Goal: Task Accomplishment & Management: Complete application form

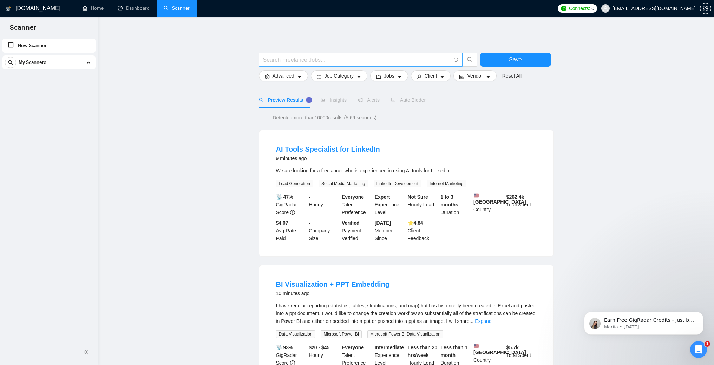
click at [404, 61] on input "text" at bounding box center [356, 59] width 187 height 9
paste input "("Generative AI" | GenAI | "AI app" | "AI application" | "AI automation" | "AI …"
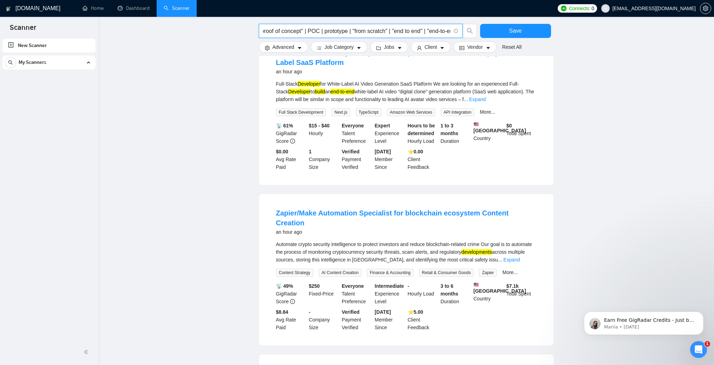
scroll to position [434, 0]
type input "("Generative AI" | GenAI | "AI app" | "AI application" | "AI automation" | "AI …"
click at [521, 28] on button "Save" at bounding box center [515, 31] width 71 height 14
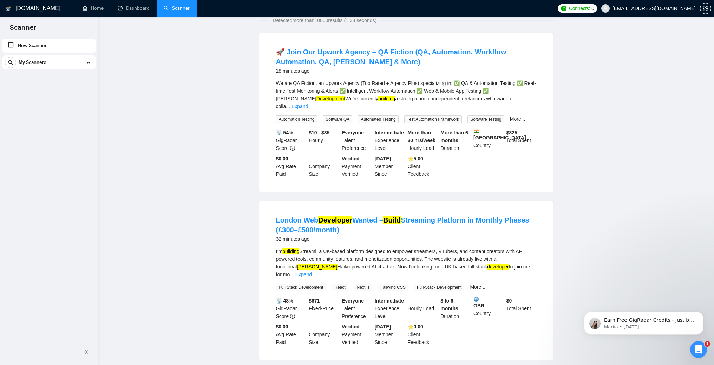
scroll to position [0, 0]
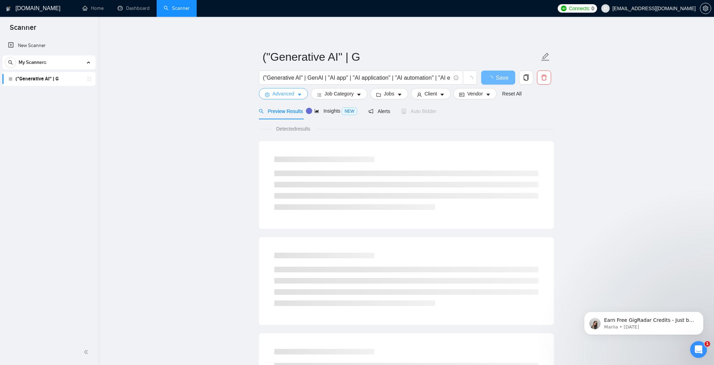
click at [290, 95] on span "Advanced" at bounding box center [283, 94] width 22 height 8
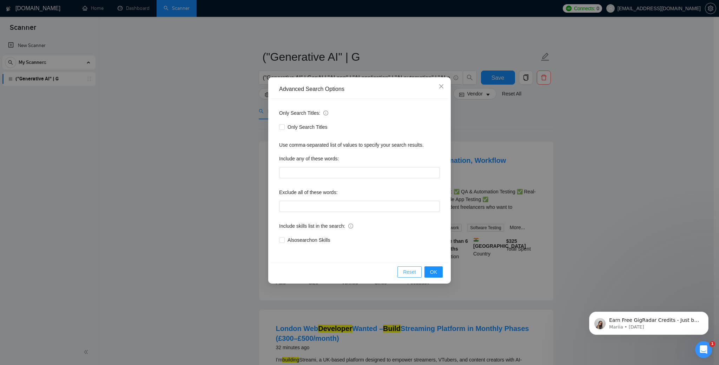
click at [412, 274] on span "Reset" at bounding box center [409, 272] width 13 height 8
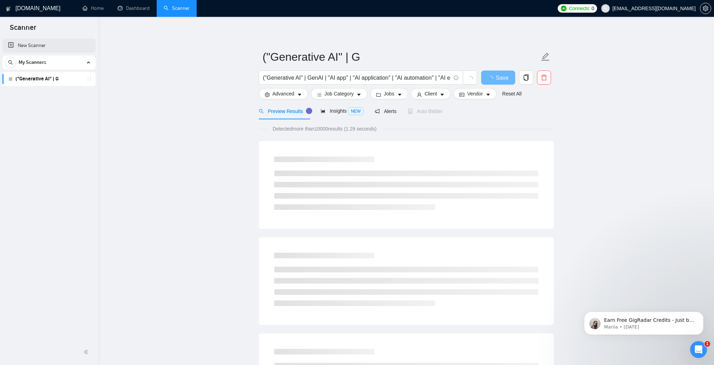
click at [39, 44] on link "New Scanner" at bounding box center [49, 46] width 82 height 14
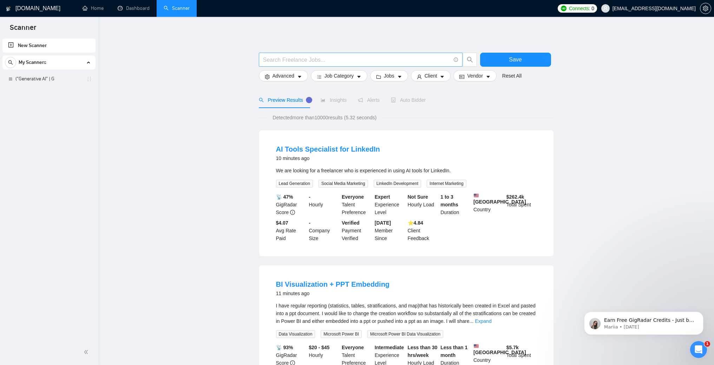
click at [395, 60] on input "text" at bounding box center [356, 59] width 187 height 9
paste input "(chatbot | "chat bot" | "AI assistant" | "support bot" | "voice bot" | "voice a…"
type input "(chatbot | "chat bot" | "AI assistant" | "support bot" | "voice bot" | "voice a…"
click at [534, 58] on button "Save" at bounding box center [515, 60] width 71 height 14
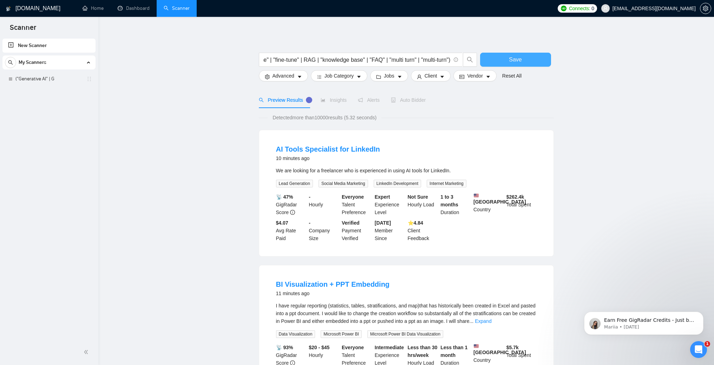
scroll to position [0, 0]
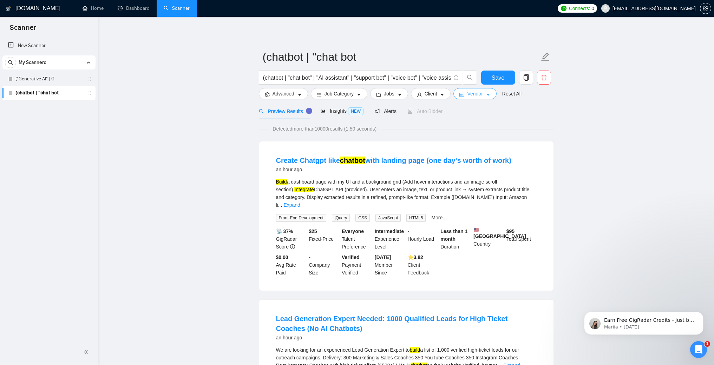
click at [490, 97] on icon "caret-down" at bounding box center [488, 94] width 5 height 5
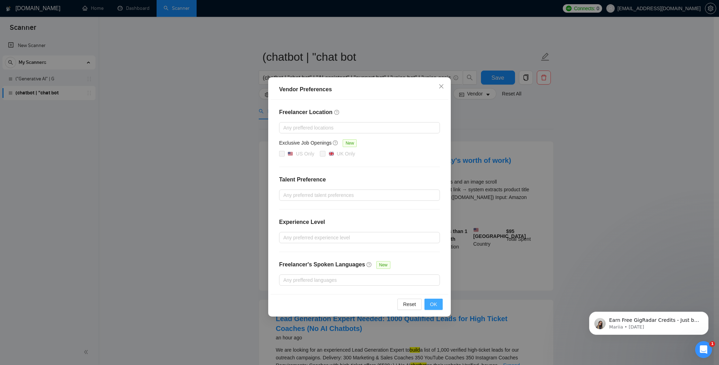
click at [432, 304] on span "OK" at bounding box center [433, 305] width 7 height 8
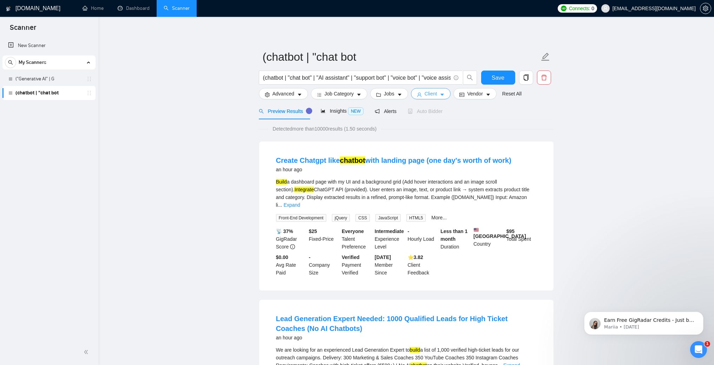
click at [426, 92] on button "Client" at bounding box center [431, 93] width 40 height 11
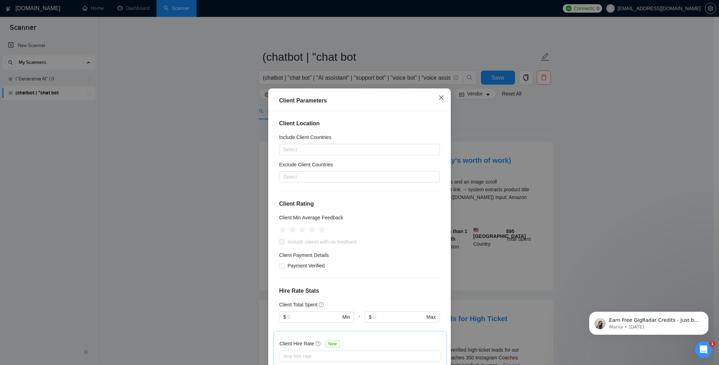
click at [438, 93] on span "Close" at bounding box center [441, 97] width 19 height 19
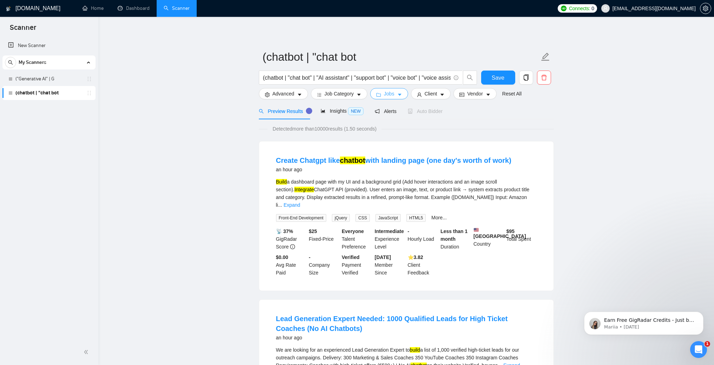
click at [400, 92] on span "caret-down" at bounding box center [399, 94] width 5 height 5
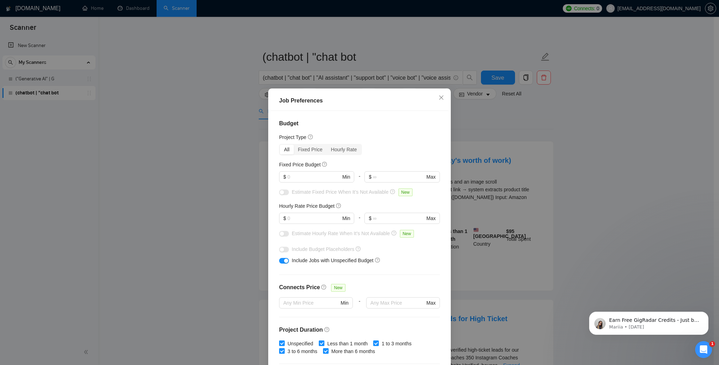
click at [543, 117] on div "Job Preferences Budget Project Type All Fixed Price Hourly Rate Fixed Price Bud…" at bounding box center [359, 182] width 719 height 365
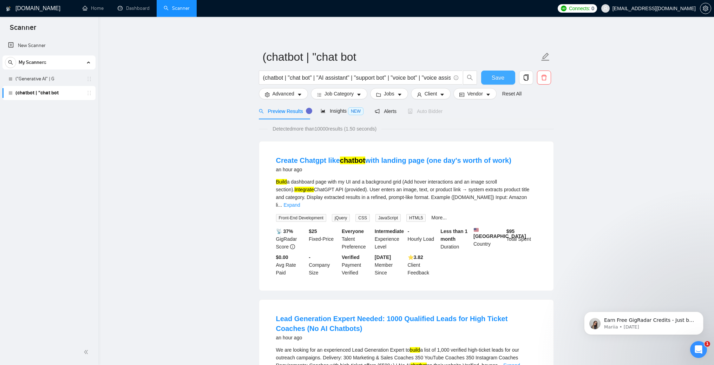
click at [495, 79] on span "Save" at bounding box center [498, 77] width 13 height 9
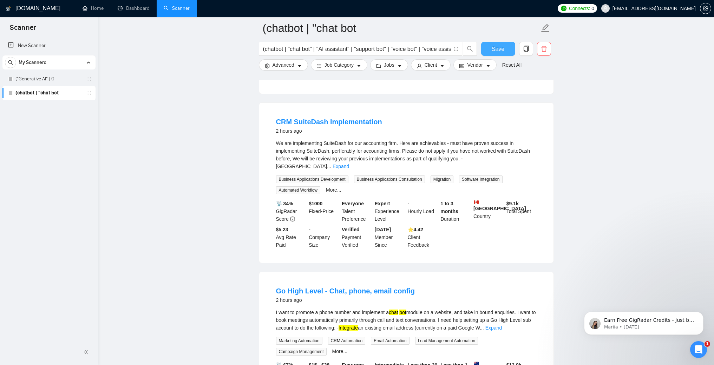
scroll to position [526, 0]
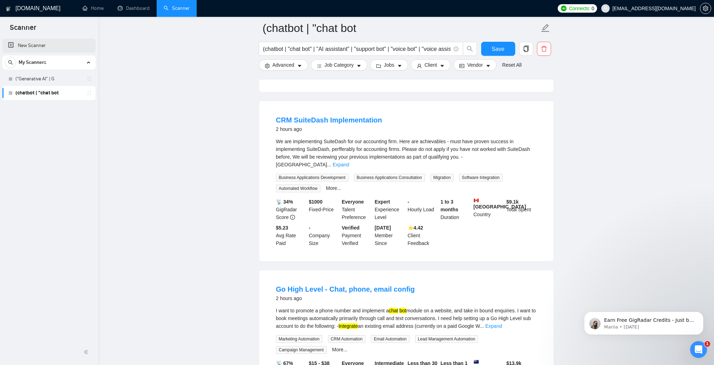
click at [27, 42] on link "New Scanner" at bounding box center [49, 46] width 82 height 14
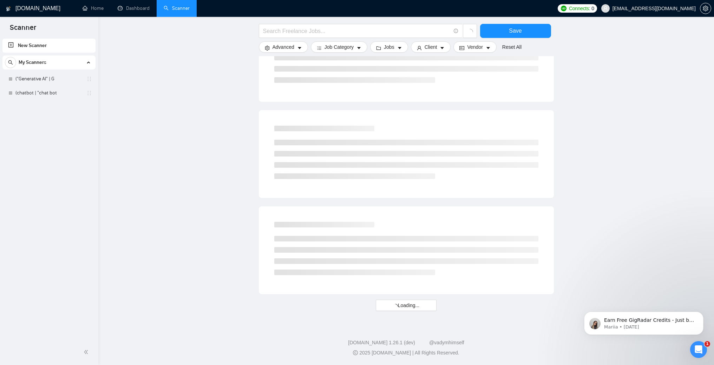
scroll to position [308, 0]
click at [368, 30] on input "text" at bounding box center [356, 31] width 187 height 9
paste input "(RAG | "retrieval augmented generation" | "semantic search" | "vector search" |…"
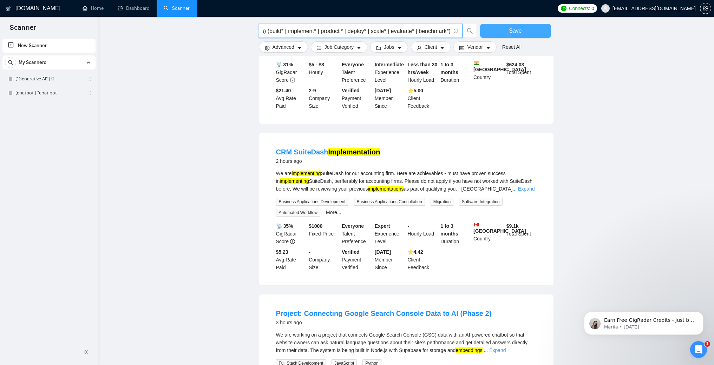
type input "(RAG | "retrieval augmented generation" | "semantic search" | "vector search" |…"
click at [526, 31] on button "Save" at bounding box center [515, 31] width 71 height 14
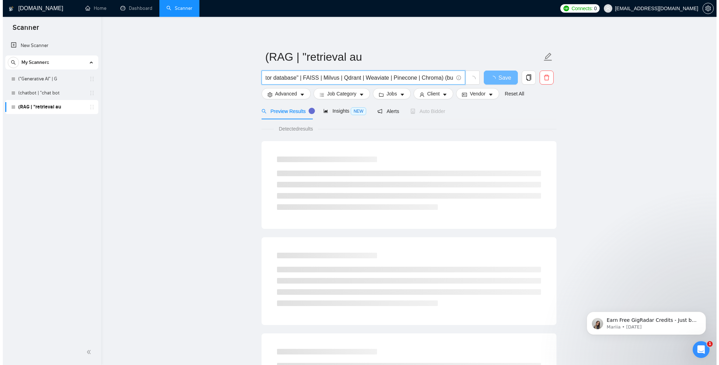
scroll to position [0, 307]
drag, startPoint x: 422, startPoint y: 77, endPoint x: 320, endPoint y: 71, distance: 102.0
click at [320, 71] on span "(RAG | "retrieval augmented generation" | "semantic search" | "vector search" |…" at bounding box center [361, 78] width 204 height 14
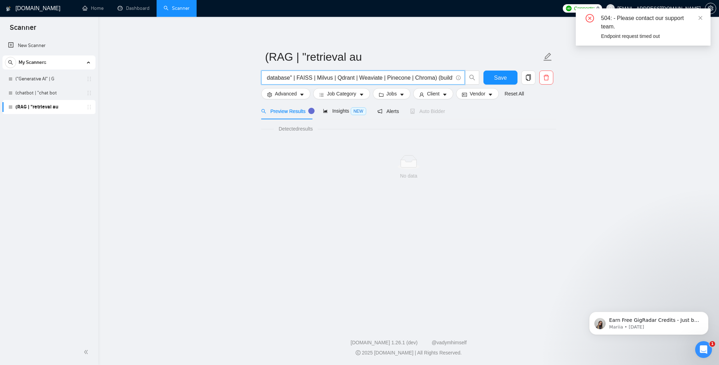
click at [400, 76] on input "(RAG | "retrieval augmented generation" | "semantic search" | "vector search" |…" at bounding box center [358, 77] width 187 height 9
drag, startPoint x: 377, startPoint y: 77, endPoint x: 526, endPoint y: 77, distance: 148.9
click at [526, 77] on div "(RAG | "retrieval augmented generation" | "semantic search" | "vector search" |…" at bounding box center [407, 80] width 295 height 18
click at [503, 76] on span "Save" at bounding box center [500, 77] width 13 height 9
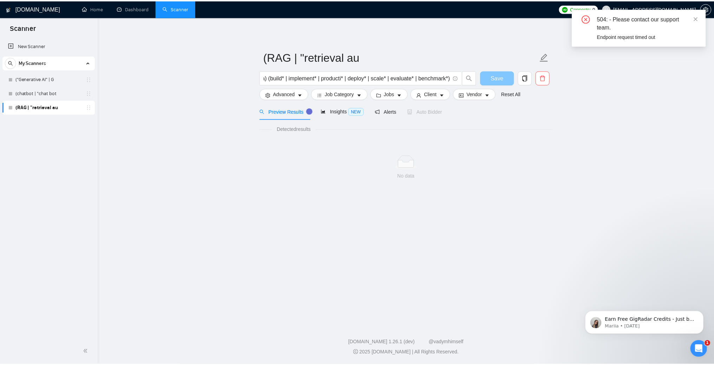
scroll to position [0, 0]
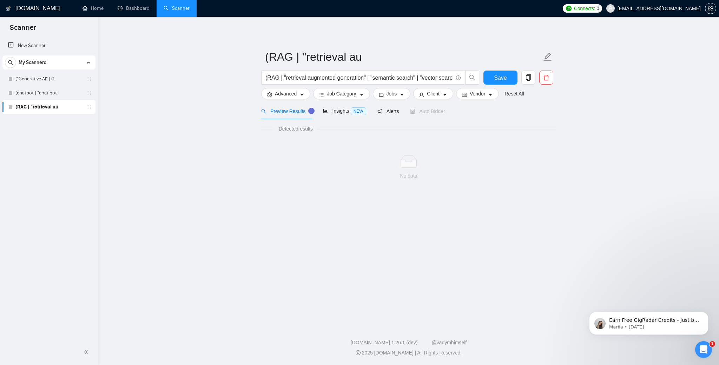
click at [292, 112] on span "Preview Results" at bounding box center [286, 111] width 51 height 6
click at [379, 78] on input "(RAG | "retrieval augmented generation" | "semantic search" | "vector search" |…" at bounding box center [358, 77] width 187 height 9
click at [489, 80] on button "Save" at bounding box center [500, 78] width 34 height 14
click at [476, 78] on span "search" at bounding box center [472, 77] width 13 height 6
click at [470, 79] on icon "search" at bounding box center [472, 77] width 6 height 6
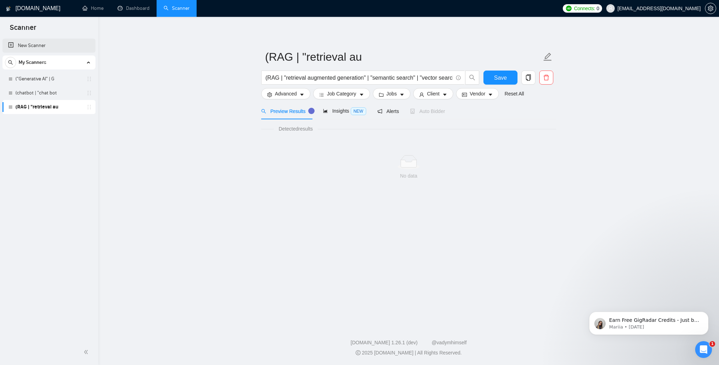
click at [32, 45] on link "New Scanner" at bounding box center [49, 46] width 82 height 14
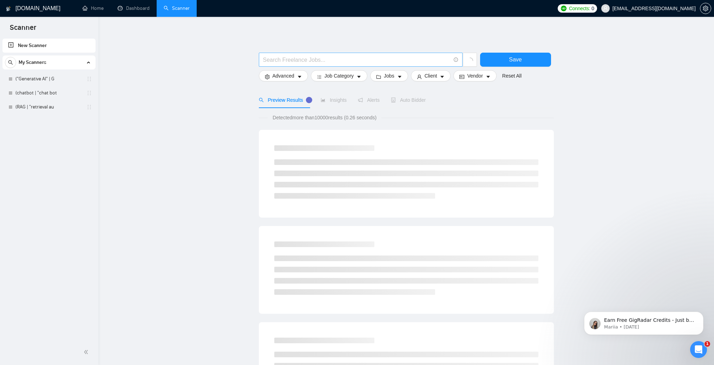
click at [380, 53] on span at bounding box center [361, 60] width 204 height 14
click at [357, 58] on input "text" at bounding box center [356, 59] width 187 height 9
paste input "("AI engineer" | "AI engineering" | MLOps | "ML Ops" | "machine learning engine…"
type input "("AI engineer" | "AI engineering" | MLOps | "ML Ops" | "machine learning engine…"
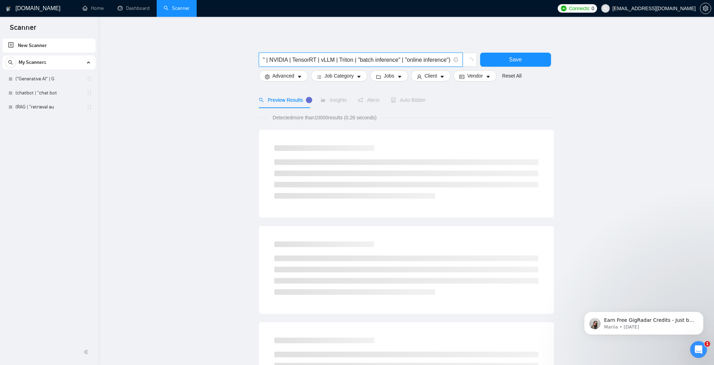
click at [390, 38] on div "("AI engineer" | "AI engineering" | MLOps | "ML Ops" | "machine learning engine…" at bounding box center [406, 323] width 295 height 591
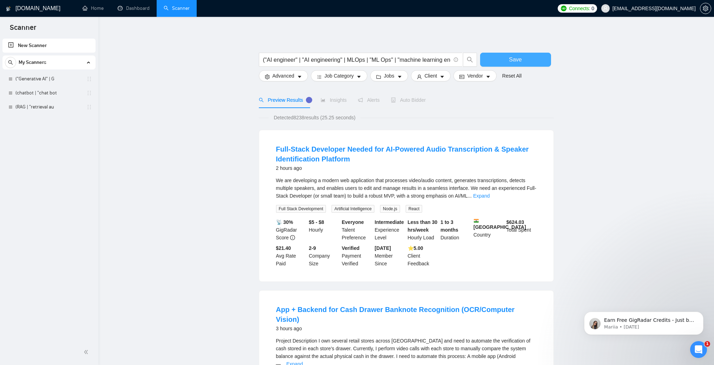
click at [519, 61] on span "Save" at bounding box center [515, 59] width 13 height 9
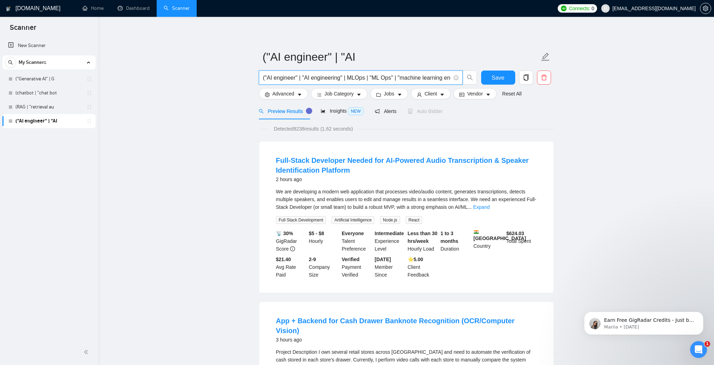
click at [407, 80] on input "("AI engineer" | "AI engineering" | MLOps | "ML Ops" | "machine learning engine…" at bounding box center [356, 77] width 187 height 9
paste input "("data engineer" | "data engineering" | "data pipeline" | "data pipelines" | "d…"
type input "("data engineer" | "data engineering" | "data pipeline" | "data pipelines" | "d…"
click at [499, 78] on span "Save" at bounding box center [498, 77] width 13 height 9
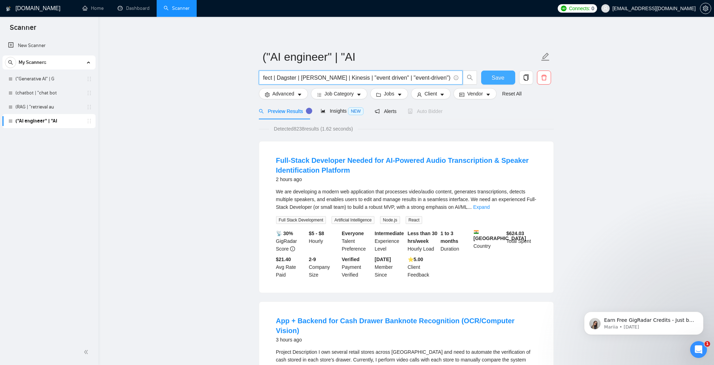
scroll to position [0, 0]
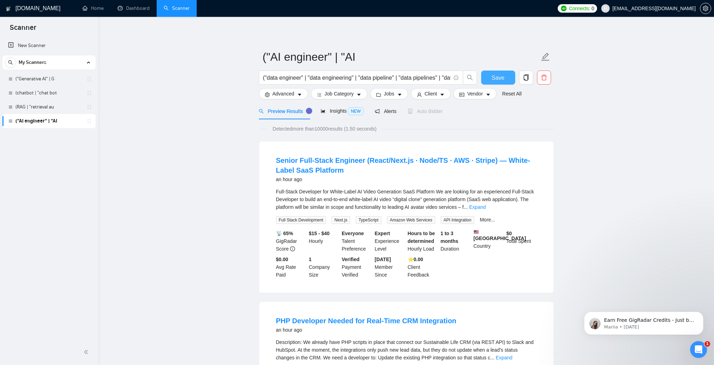
click at [494, 79] on span "Save" at bounding box center [498, 77] width 13 height 9
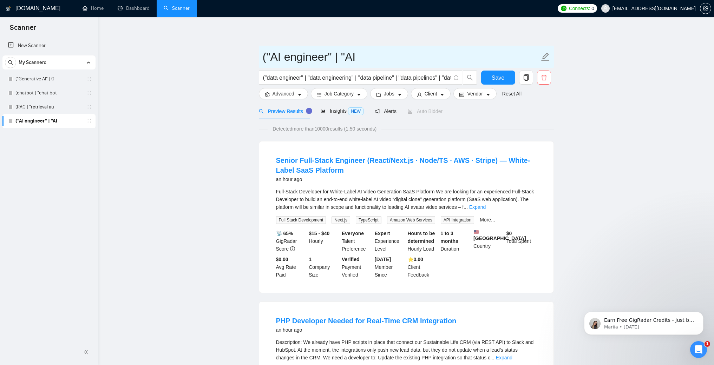
click at [307, 57] on input "("AI engineer" | "AI" at bounding box center [401, 57] width 277 height 18
drag, startPoint x: 277, startPoint y: 57, endPoint x: 327, endPoint y: 57, distance: 49.5
click at [327, 57] on input "("AI engineer" | "AI" at bounding box center [401, 57] width 277 height 18
drag, startPoint x: 368, startPoint y: 57, endPoint x: 236, endPoint y: 54, distance: 132.0
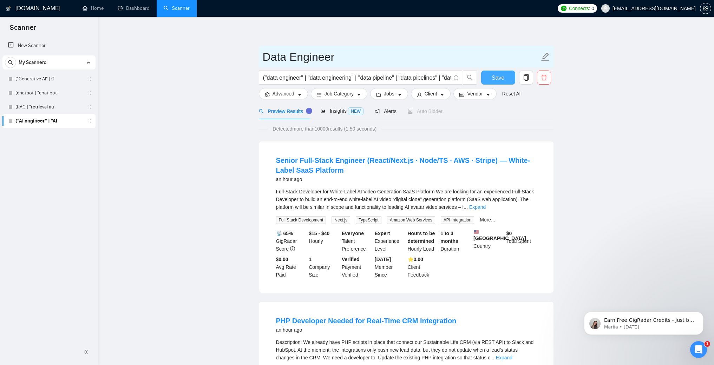
type input "Data Engineer"
click at [513, 73] on button "Save" at bounding box center [498, 78] width 34 height 14
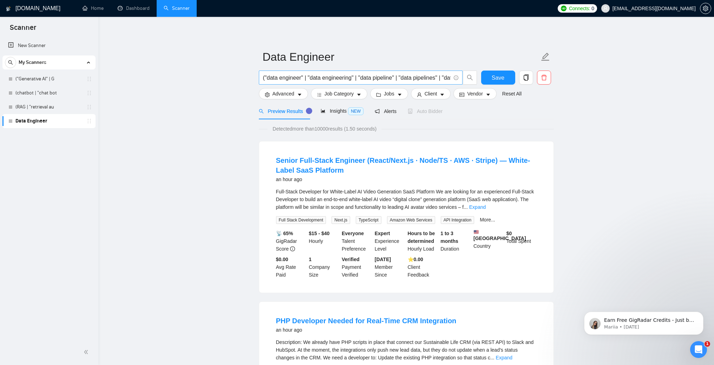
click at [298, 81] on input "("data engineer" | "data engineering" | "data pipeline" | "data pipelines" | "d…" at bounding box center [356, 77] width 187 height 9
paste input "("AI engineer" | "AI engineering" | MLOps | "ML Ops" | "machine learning engine…"
type input "("AI engineer" | "AI engineering" | MLOps | "ML Ops" | "machine learning engine…"
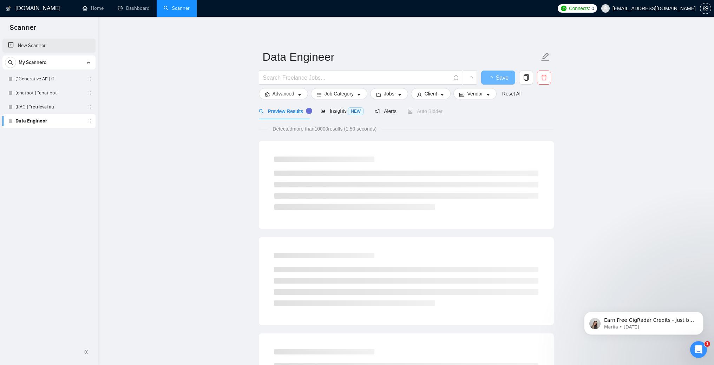
click at [41, 40] on link "New Scanner" at bounding box center [49, 46] width 82 height 14
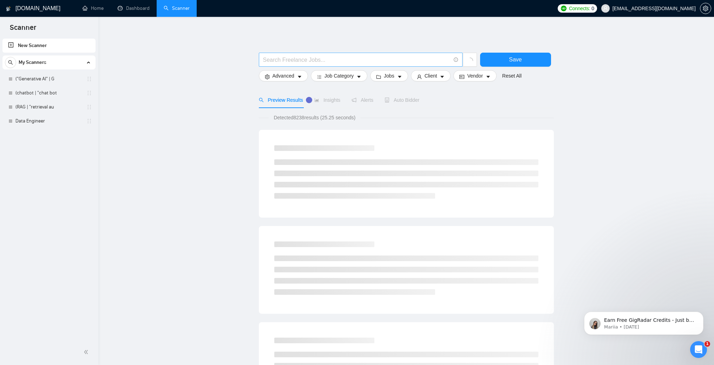
click at [301, 62] on input "text" at bounding box center [356, 59] width 187 height 9
click at [34, 122] on link "Data Engineer" at bounding box center [48, 121] width 67 height 14
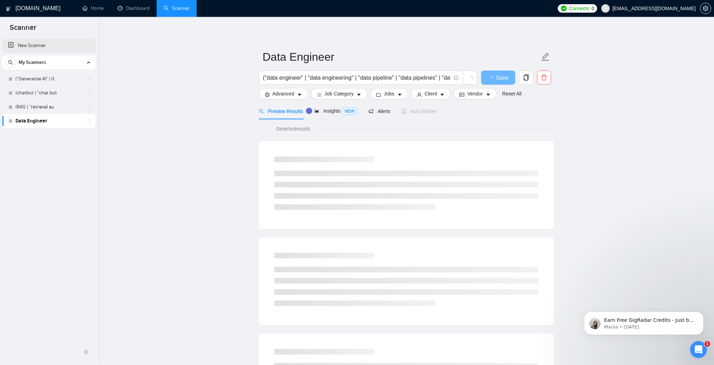
click at [38, 43] on link "New Scanner" at bounding box center [49, 46] width 82 height 14
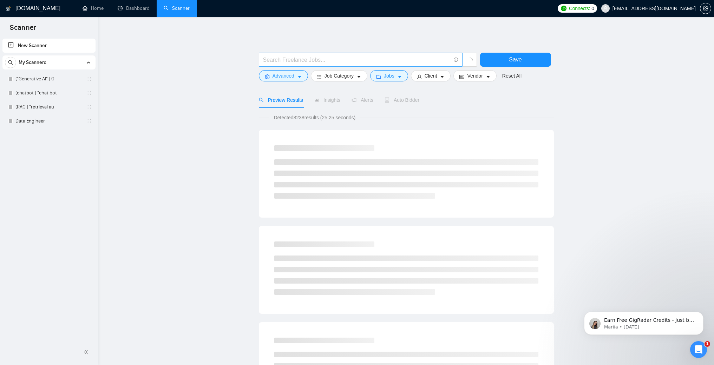
click at [316, 62] on input "text" at bounding box center [356, 59] width 187 height 9
paste input "("AI engineer" | "AI engineering" | MLOps | "ML Ops" | "machine learning engine…"
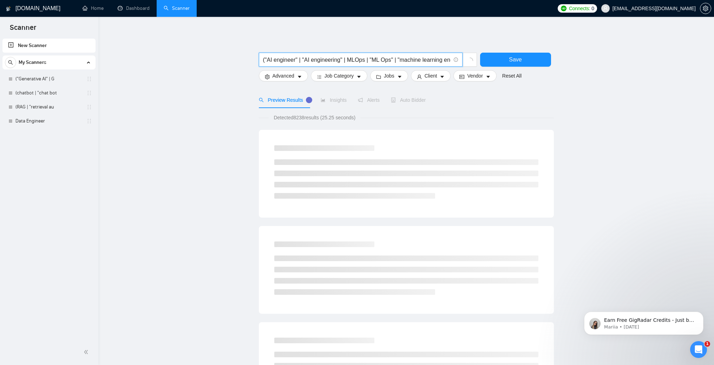
drag, startPoint x: 308, startPoint y: 61, endPoint x: 205, endPoint y: 61, distance: 102.5
click at [205, 61] on main "("AI engineer" | "AI engineering" | MLOps | "ML Ops" | "machine learning engine…" at bounding box center [406, 323] width 593 height 591
type input "("AI engineer" | "AI engineering" | MLOps | "ML Ops" | "machine learning engine…"
click at [283, 44] on div "("AI engineer" | "AI engineering" | MLOps | "ML Ops" | "machine learning engine…" at bounding box center [406, 323] width 295 height 591
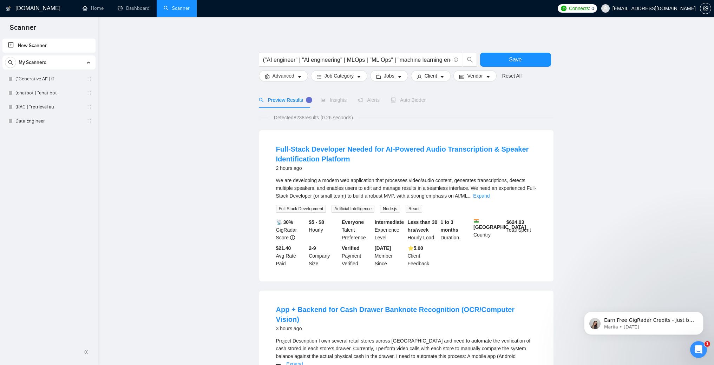
click at [518, 61] on span "Save" at bounding box center [515, 59] width 13 height 9
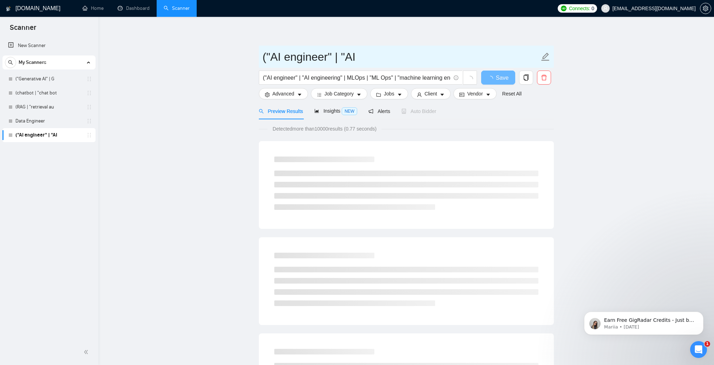
click at [295, 54] on input "("AI engineer" | "AI" at bounding box center [401, 57] width 277 height 18
drag, startPoint x: 271, startPoint y: 56, endPoint x: 249, endPoint y: 56, distance: 21.4
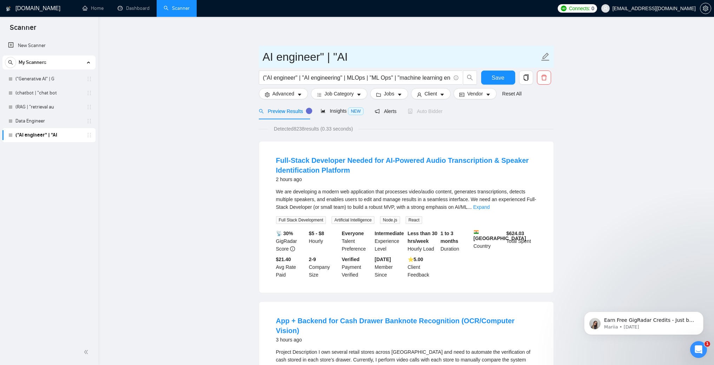
click at [382, 63] on input "AI engineer" | "AI" at bounding box center [401, 57] width 277 height 18
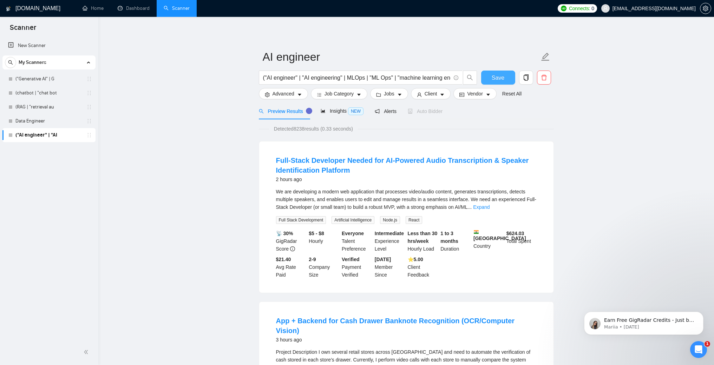
click at [485, 83] on button "Save" at bounding box center [498, 78] width 34 height 14
click at [499, 79] on span "Save" at bounding box center [498, 77] width 13 height 9
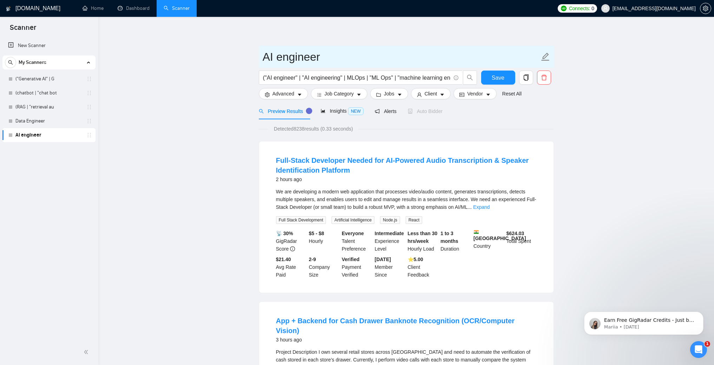
click at [272, 57] on input "AI engineer" at bounding box center [401, 57] width 277 height 18
click at [279, 57] on input "AI engineer" at bounding box center [401, 57] width 277 height 18
type input "AI Engineer"
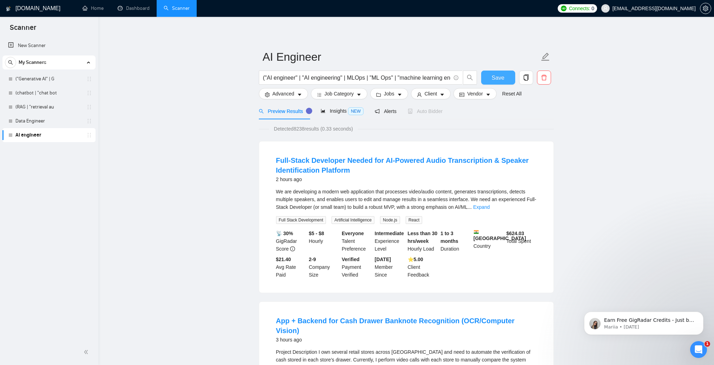
click at [505, 79] on button "Save" at bounding box center [498, 78] width 34 height 14
drag, startPoint x: 36, startPoint y: 47, endPoint x: 512, endPoint y: 18, distance: 476.6
click at [36, 46] on link "New Scanner" at bounding box center [49, 46] width 82 height 14
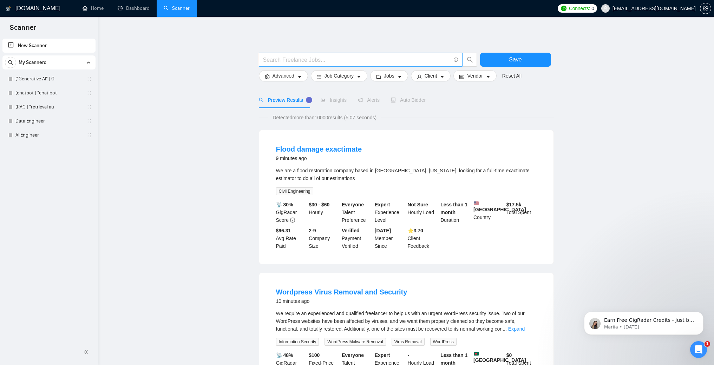
click at [358, 62] on input "text" at bounding box center [356, 59] width 187 height 9
paste input "(ETL | ELT | "extract transform load" | "extract, transform, load" | "data pipe…"
type input "(ETL | ELT | "extract transform load" | "extract, transform, load" | "data pipe…"
click at [518, 59] on span "Save" at bounding box center [515, 59] width 13 height 9
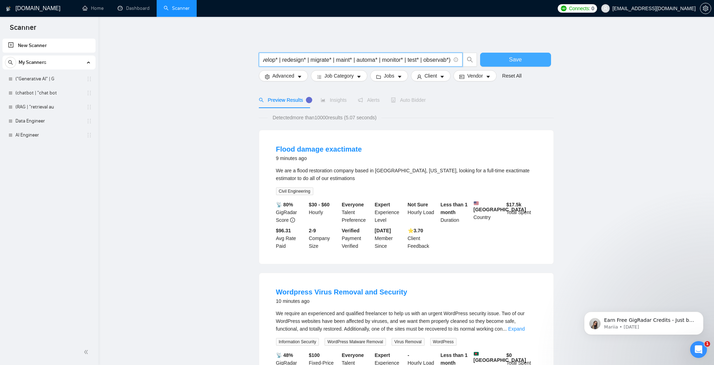
scroll to position [0, 0]
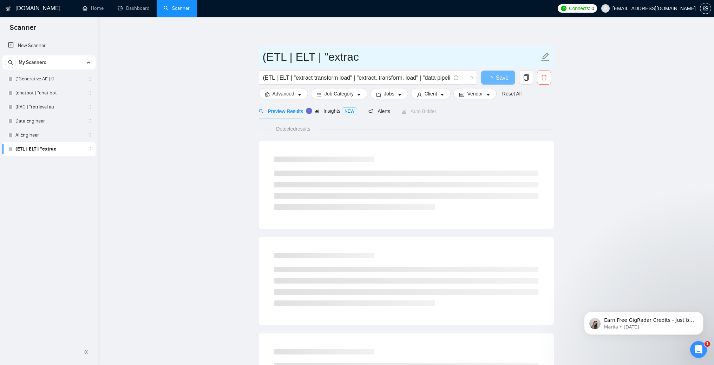
click at [367, 60] on input "(ETL | ELT | "extrac" at bounding box center [401, 57] width 277 height 18
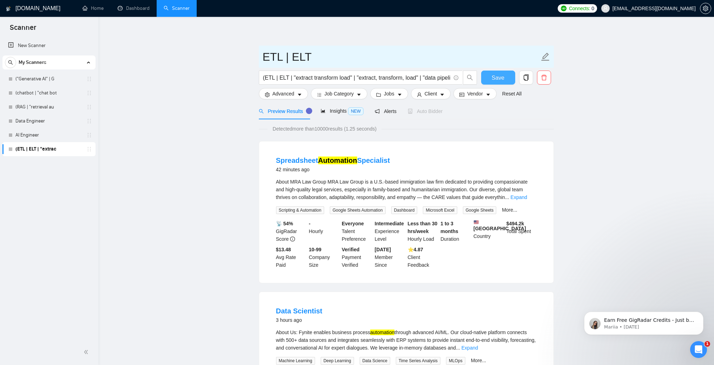
type input "ETL | ELT"
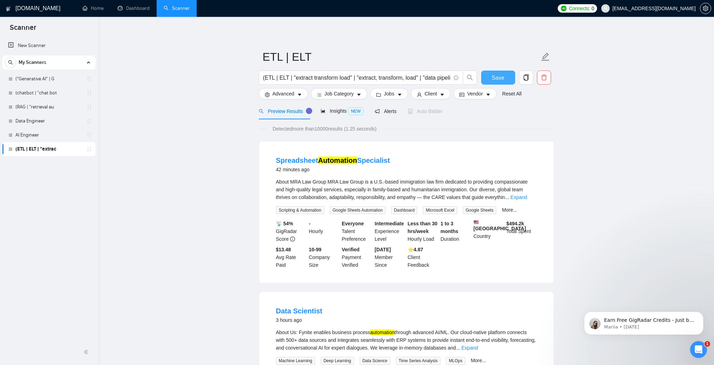
click at [504, 81] on span "Save" at bounding box center [498, 77] width 13 height 9
click at [43, 45] on link "New Scanner" at bounding box center [49, 46] width 82 height 14
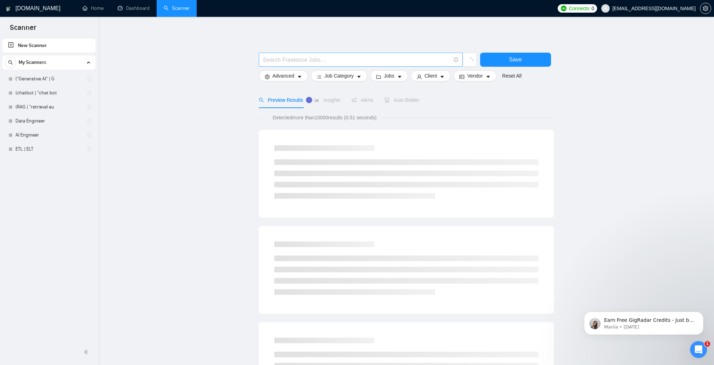
click at [295, 60] on input "text" at bounding box center [356, 59] width 187 height 9
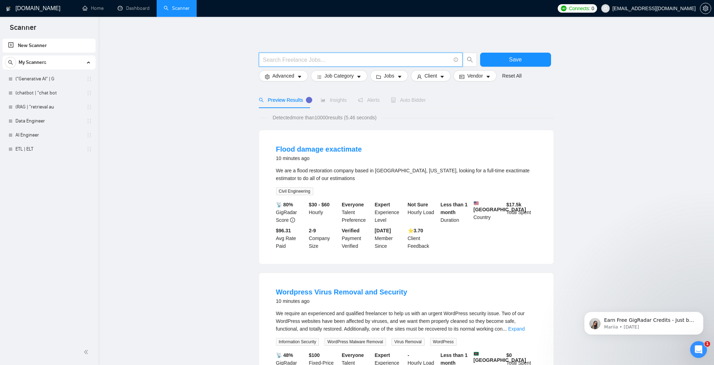
paste input "("data lake" | "data lakes" | "data lakehouse" | lakehouse | "[GEOGRAPHIC_DATA]…"
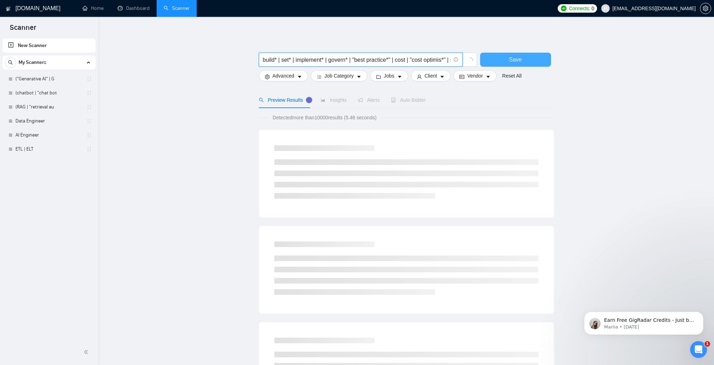
type input "("data lake" | "data lakes" | "data lakehouse" | lakehouse | "[GEOGRAPHIC_DATA]…"
click at [512, 59] on span "Save" at bounding box center [515, 59] width 13 height 9
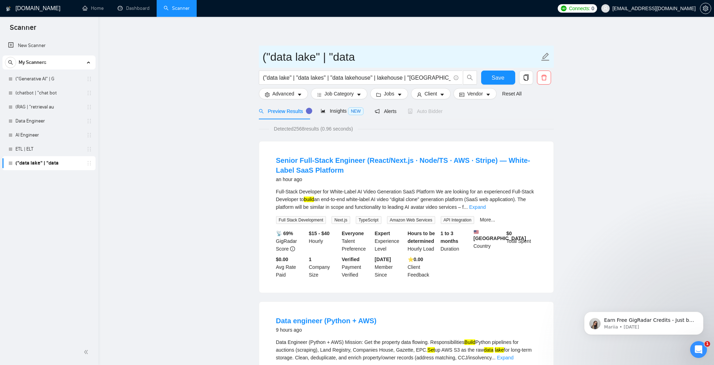
click at [334, 58] on input "("data lake" | "data" at bounding box center [401, 57] width 277 height 18
paste input "Data Lakes / [GEOGRAPHIC_DATA]"
type input "Data Lakes / [GEOGRAPHIC_DATA]"
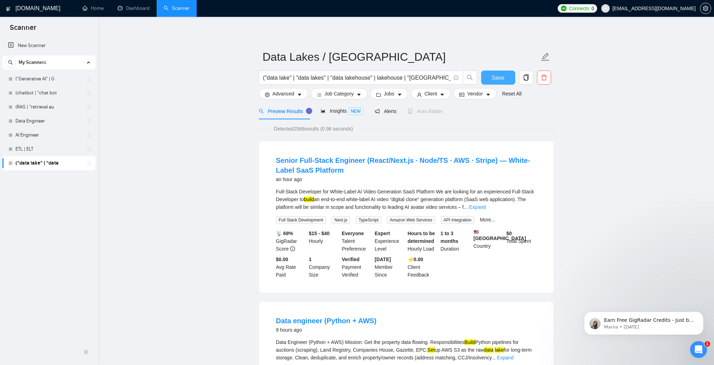
click at [502, 81] on span "Save" at bounding box center [498, 77] width 13 height 9
click at [60, 40] on link "New Scanner" at bounding box center [49, 46] width 82 height 14
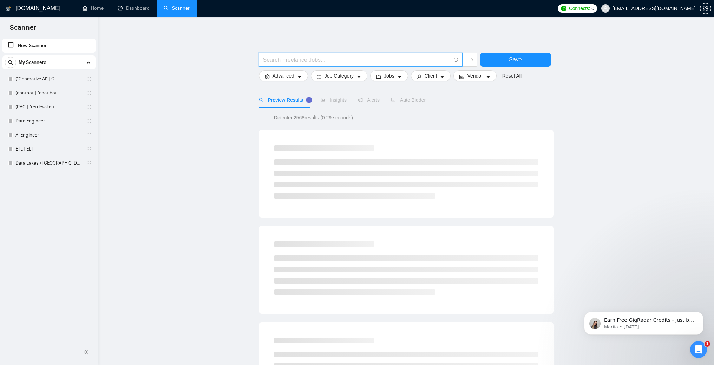
click at [383, 56] on input "text" at bounding box center [356, 59] width 187 height 9
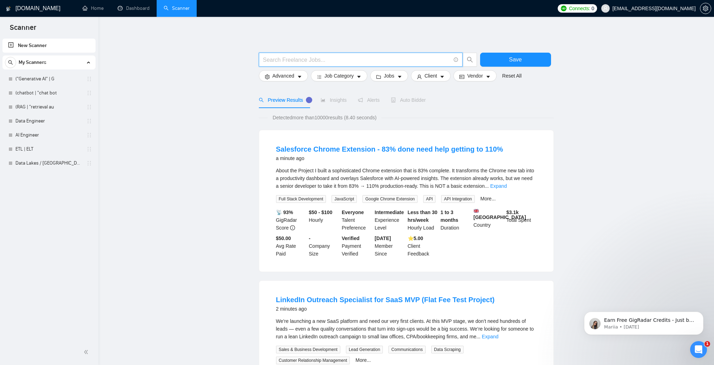
paste input "("data warehouse" | "data warehousing" | [PERSON_NAME] | "enterprise data wareh…"
type input "("data warehouse" | "data warehousing" | [PERSON_NAME] | "enterprise data wareh…"
click at [486, 61] on button "Save" at bounding box center [515, 60] width 71 height 14
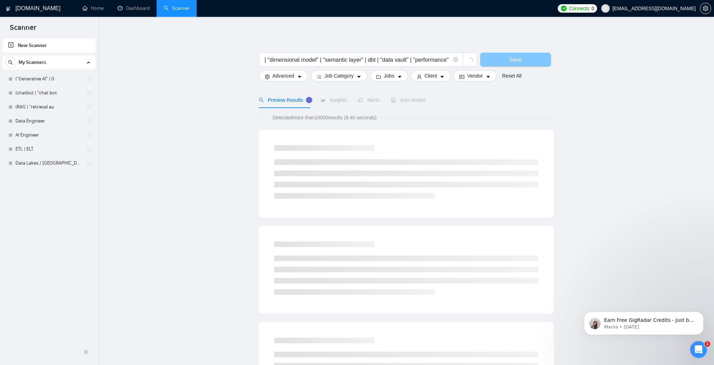
scroll to position [0, 0]
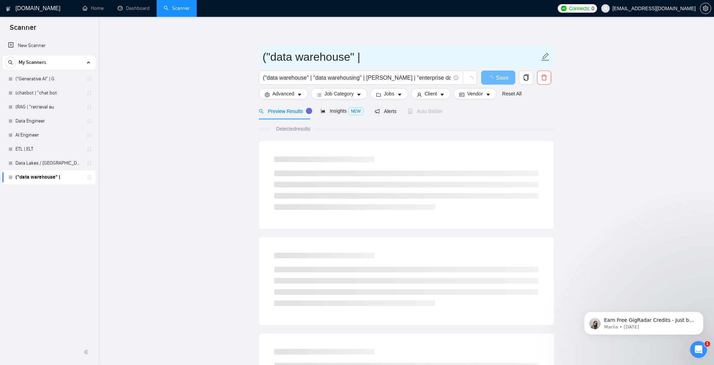
click at [387, 54] on input "("data warehouse" |" at bounding box center [401, 57] width 277 height 18
drag, startPoint x: 274, startPoint y: 56, endPoint x: 251, endPoint y: 56, distance: 23.2
click at [251, 56] on main "("data warehouse ("data warehouse" | "data warehousing" | [PERSON_NAME] | "ente…" at bounding box center [406, 321] width 593 height 586
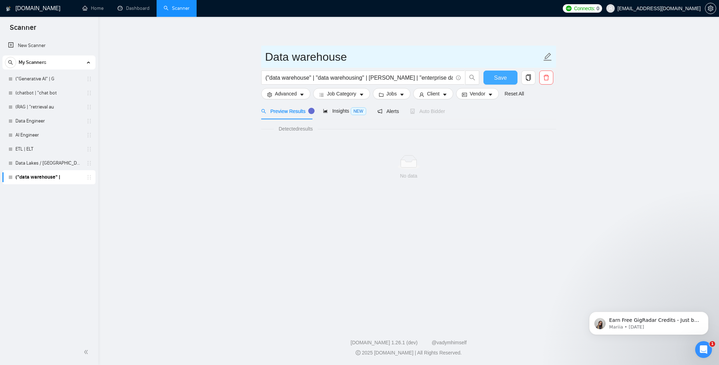
type input "Data warehouse"
click at [509, 77] on button "Save" at bounding box center [500, 78] width 34 height 14
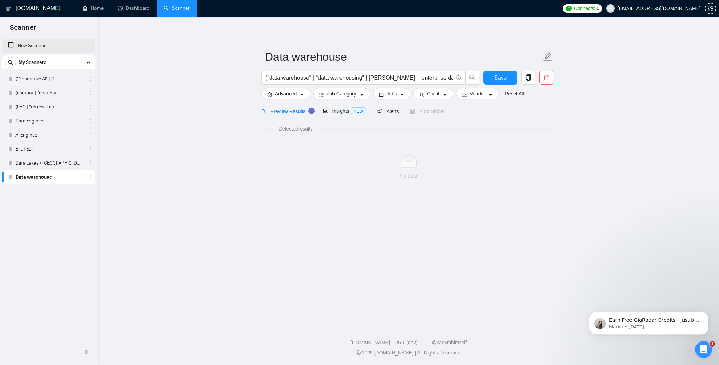
click at [20, 45] on link "New Scanner" at bounding box center [49, 46] width 82 height 14
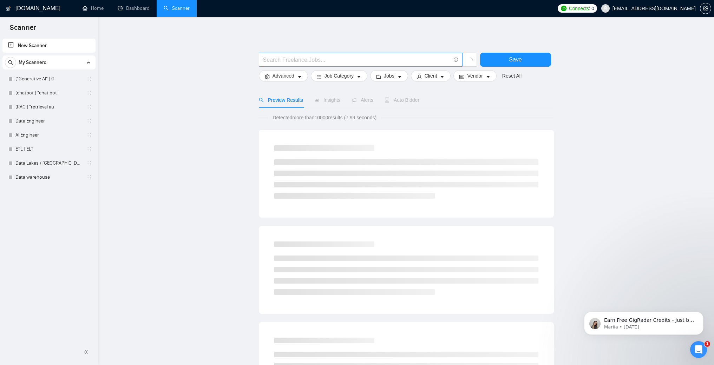
click at [286, 61] on input "text" at bounding box center [356, 59] width 187 height 9
paste input "(Databricks | "data bricks" | Spark | PySpark | "[GEOGRAPHIC_DATA]" | "Unity Ca…"
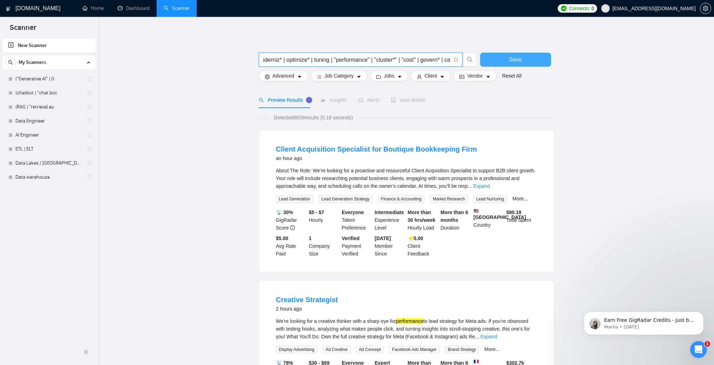
type input "(Databricks | "data bricks" | Spark | PySpark | "[GEOGRAPHIC_DATA]" | "Unity Ca…"
click at [510, 60] on span "Save" at bounding box center [515, 59] width 13 height 9
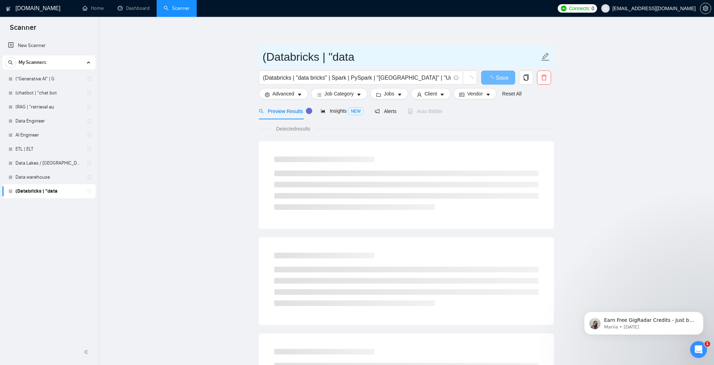
click at [358, 55] on input "(Databricks | "data" at bounding box center [401, 57] width 277 height 18
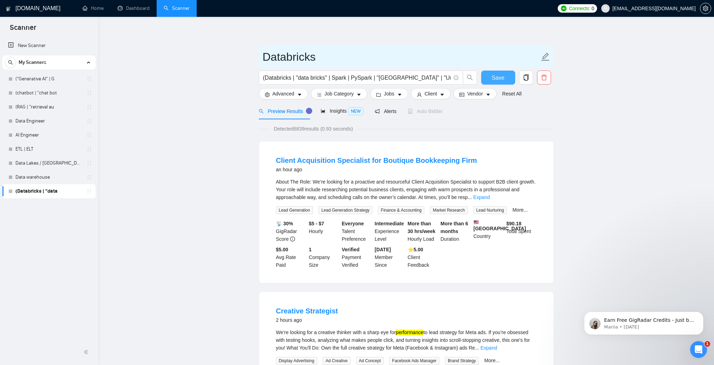
type input "Databricks"
click at [507, 78] on button "Save" at bounding box center [498, 78] width 34 height 14
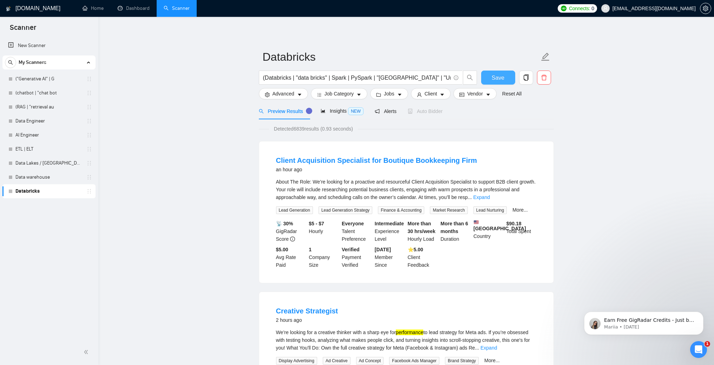
click at [507, 78] on button "Save" at bounding box center [498, 78] width 34 height 14
click at [40, 40] on link "New Scanner" at bounding box center [49, 46] width 82 height 14
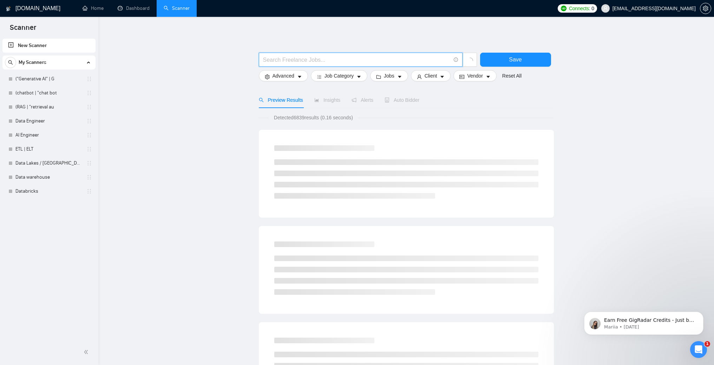
click at [293, 61] on input "text" at bounding box center [356, 59] width 187 height 9
paste input "(SQL | "T-SQL" | "PL/SQL" | PostgreSQL | MySQL | MariaDB | "SQL Server" | "Azur…"
type input "(SQL | "T-SQL" | "PL/SQL" | PostgreSQL | MySQL | MariaDB | "SQL Server" | "Azur…"
click at [521, 67] on div "Save" at bounding box center [516, 62] width 74 height 18
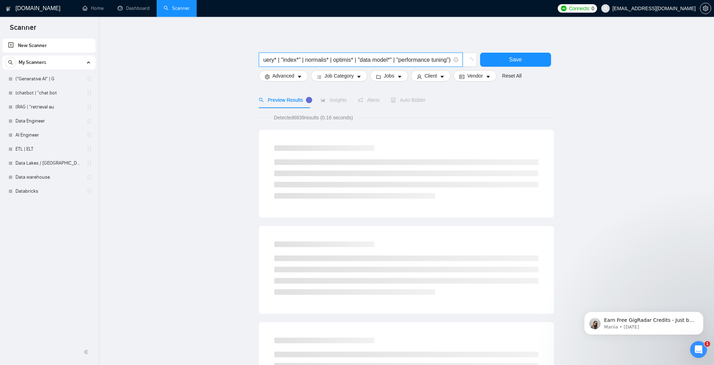
scroll to position [0, 0]
click at [521, 62] on button "Save" at bounding box center [515, 60] width 71 height 14
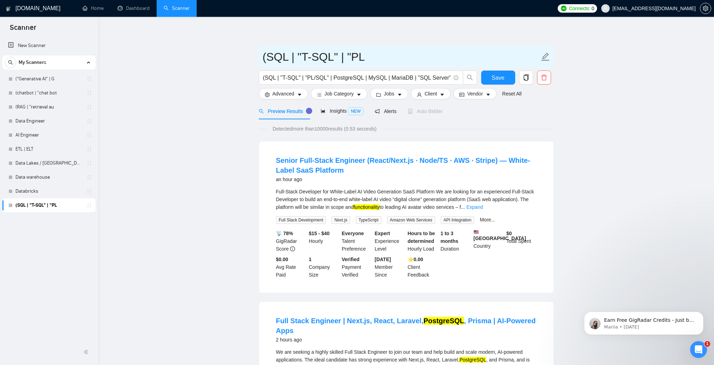
click at [376, 59] on input "(SQL | "T-SQL" | "PL" at bounding box center [401, 57] width 277 height 18
type input "SQL"
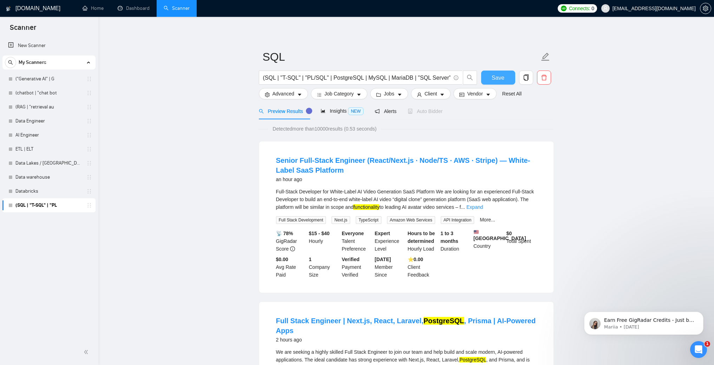
click at [492, 77] on span "Save" at bounding box center [498, 77] width 13 height 9
click at [56, 47] on link "New Scanner" at bounding box center [49, 46] width 82 height 14
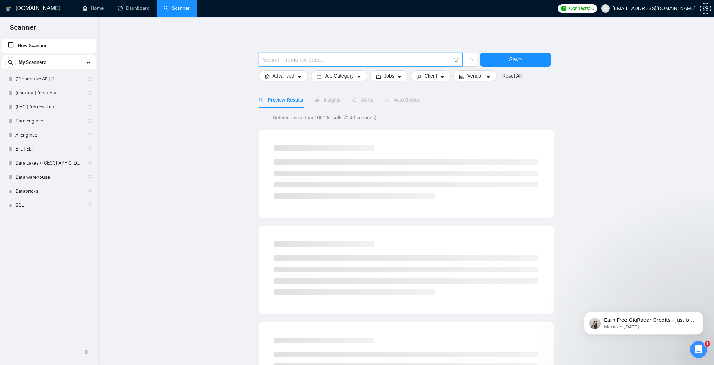
click at [270, 63] on input "text" at bounding box center [356, 59] width 187 height 9
paste input "(Python | "Python 3" | FastAPI | Flask | Pydantic | Pandas | Polars | SQLAlchem…"
type input "(Python | "Python 3" | FastAPI | Flask | Pydantic | Pandas | Polars | SQLAlchem…"
click at [537, 61] on button "Save" at bounding box center [515, 60] width 71 height 14
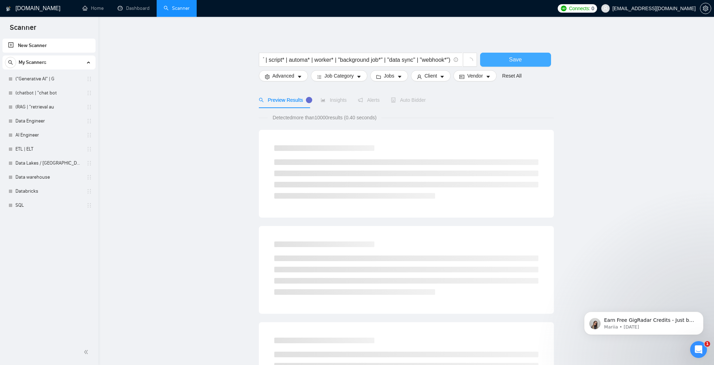
scroll to position [0, 0]
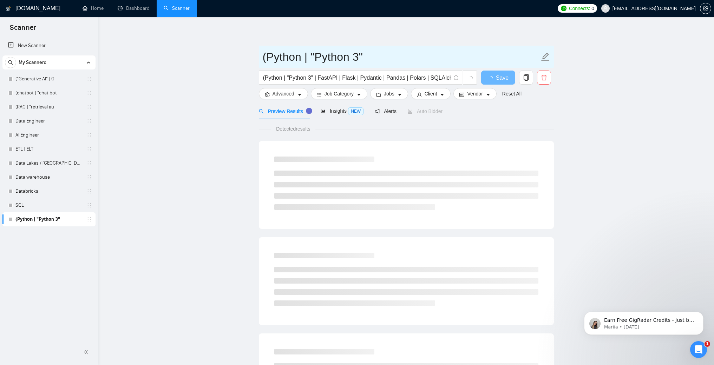
click at [413, 58] on input "(Python | "Python 3"" at bounding box center [401, 57] width 277 height 18
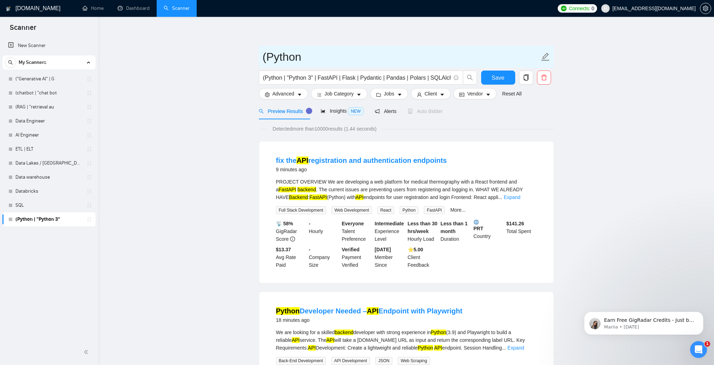
drag, startPoint x: 268, startPoint y: 58, endPoint x: 258, endPoint y: 58, distance: 9.8
click at [259, 58] on span "(Python" at bounding box center [406, 57] width 295 height 22
type input "Python"
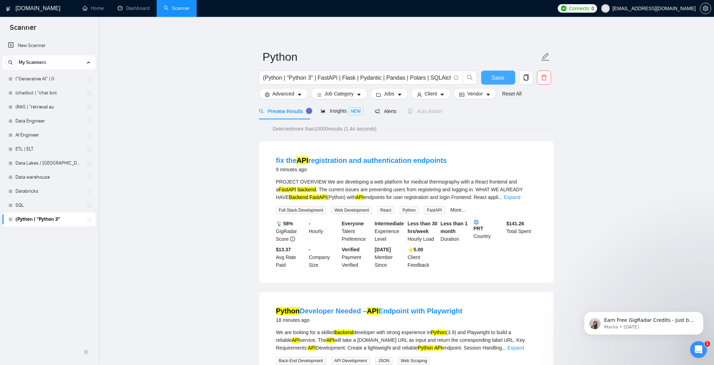
click at [499, 81] on span "Save" at bounding box center [498, 77] width 13 height 9
click at [38, 44] on link "New Scanner" at bounding box center [49, 46] width 82 height 14
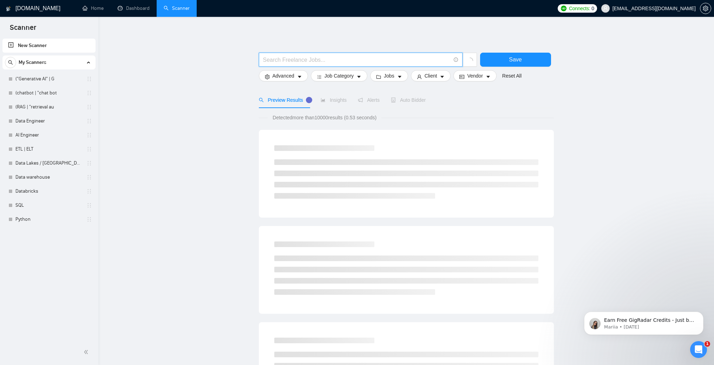
click at [284, 62] on input "text" at bounding box center [356, 59] width 187 height 9
paste input "(webapp | "web app" | "web application" | SaaS | "software as a service" | "mul…"
type input "(webapp | "web app" | "web application" | SaaS | "software as a service" | "mul…"
click at [495, 59] on button "Save" at bounding box center [515, 60] width 71 height 14
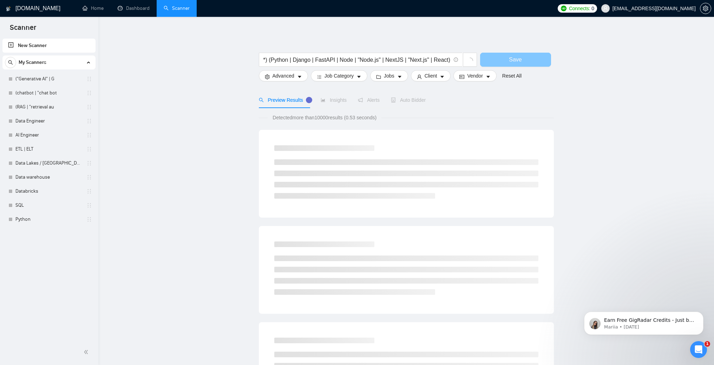
scroll to position [0, 0]
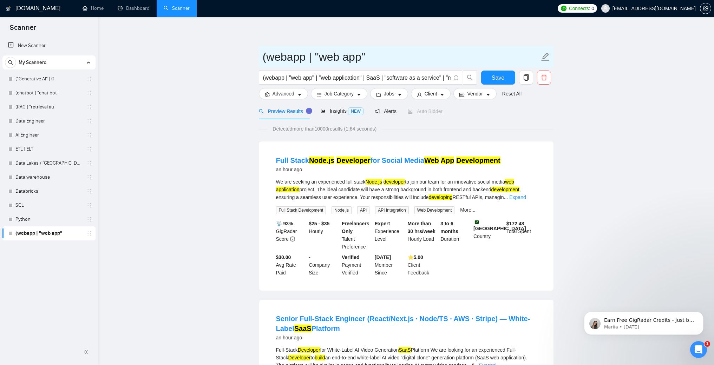
drag, startPoint x: 383, startPoint y: 57, endPoint x: 321, endPoint y: 57, distance: 62.1
click at [321, 57] on input "(webapp | "web app"" at bounding box center [401, 57] width 277 height 18
type input "Webapp"
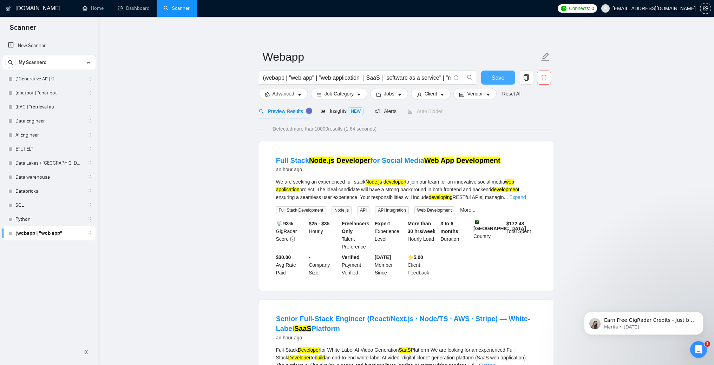
click at [498, 80] on span "Save" at bounding box center [498, 77] width 13 height 9
click at [53, 45] on link "New Scanner" at bounding box center [49, 46] width 82 height 14
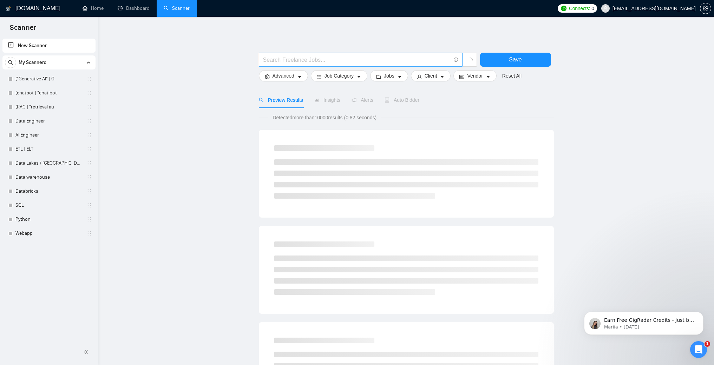
click at [297, 61] on input "text" at bounding box center [356, 59] width 187 height 9
paste input "(AWS | "Amazon Web Services" | GCP | "Google Cloud" | Azure) (data | "data plat…"
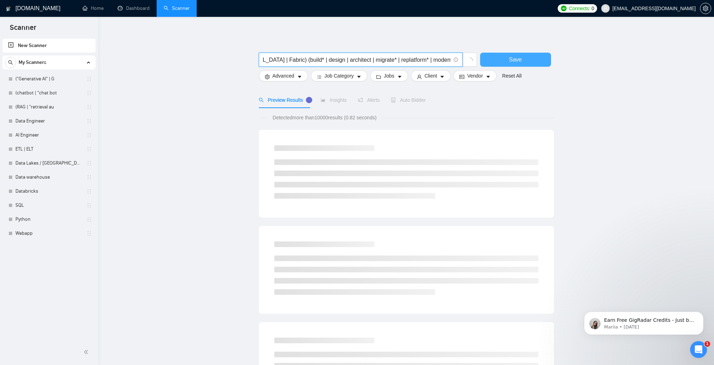
type input "(AWS | "Amazon Web Services" | GCP | "Google Cloud" | Azure) (data | "data plat…"
click at [528, 59] on button "Save" at bounding box center [515, 60] width 71 height 14
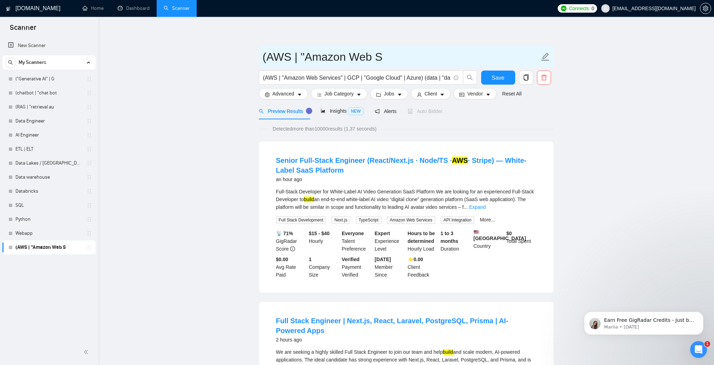
click at [398, 60] on input "(AWS | "Amazon Web S" at bounding box center [401, 57] width 277 height 18
drag, startPoint x: 405, startPoint y: 56, endPoint x: 302, endPoint y: 64, distance: 103.5
click at [302, 64] on input "(AWS | "Amazon Web S" at bounding box center [401, 57] width 277 height 18
type input "AWS"
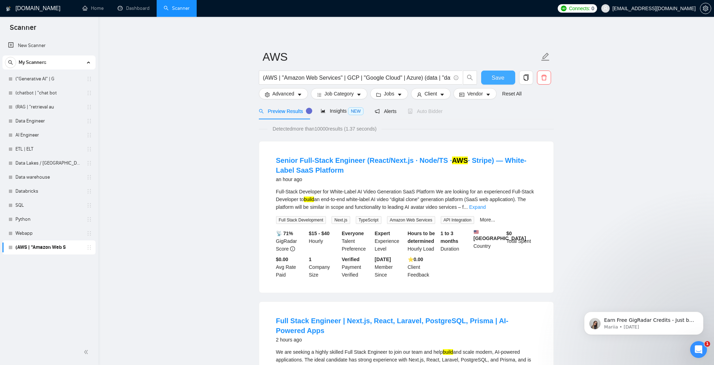
click at [491, 80] on button "Save" at bounding box center [498, 78] width 34 height 14
click at [34, 45] on link "New Scanner" at bounding box center [49, 46] width 82 height 14
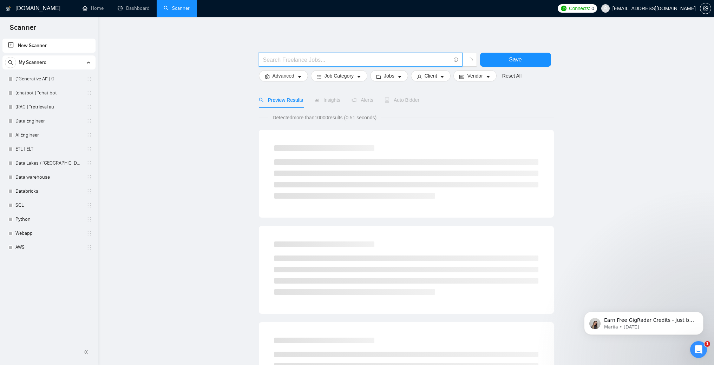
click at [294, 60] on input "text" at bounding box center [356, 59] width 187 height 9
paste input "(migrate* | replatform* | moderniz* | refactor* | "lift and shift" | "lift-and-…"
type input "(migrate* | replatform* | moderniz* | refactor* | "lift and shift" | "lift-and-…"
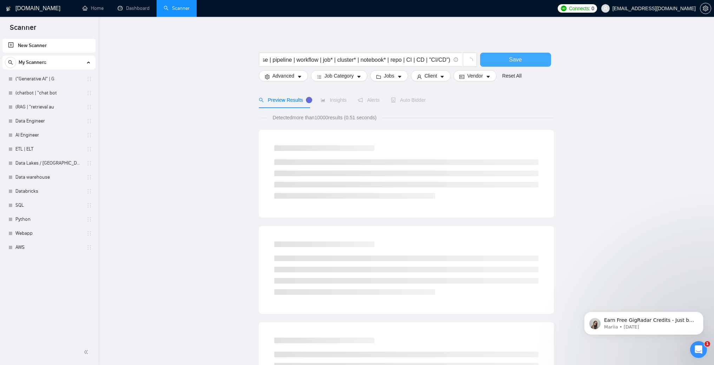
click at [512, 60] on span "Save" at bounding box center [515, 59] width 13 height 9
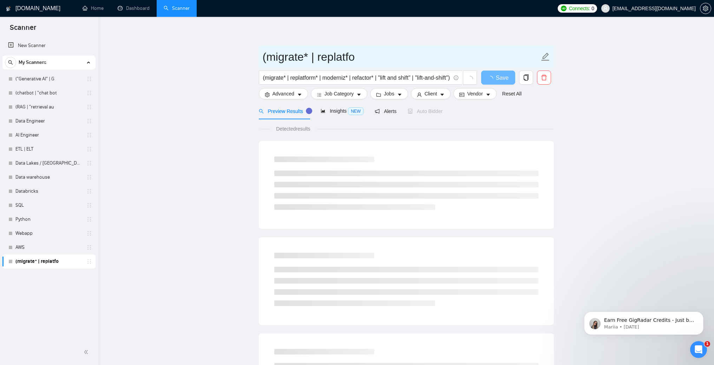
drag, startPoint x: 382, startPoint y: 54, endPoint x: 222, endPoint y: 54, distance: 160.8
click at [222, 54] on main "(migrate* | replatfo (migrate* | replatform* | moderniz* | refactor* | "lift an…" at bounding box center [406, 321] width 593 height 586
click at [342, 55] on input "(migrate* | replatfo" at bounding box center [401, 57] width 277 height 18
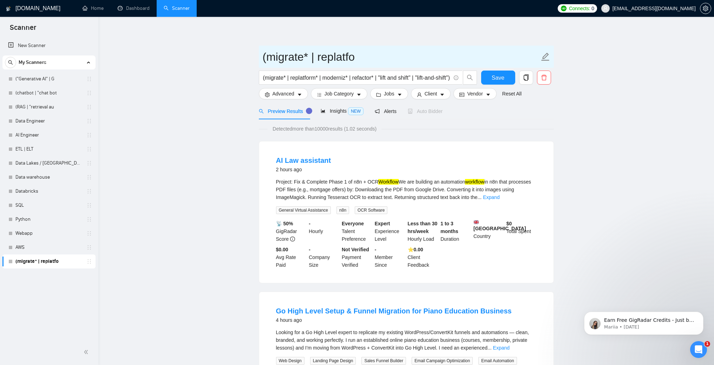
drag, startPoint x: 369, startPoint y: 55, endPoint x: 303, endPoint y: 57, distance: 66.0
click at [303, 57] on input "(migrate* | replatfo" at bounding box center [401, 57] width 277 height 18
drag, startPoint x: 274, startPoint y: 60, endPoint x: 258, endPoint y: 60, distance: 16.2
type input "Migration"
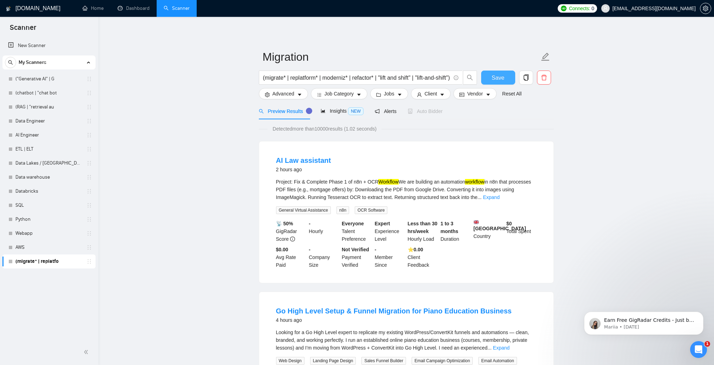
click at [490, 78] on button "Save" at bounding box center [498, 78] width 34 height 14
click at [501, 77] on span "Save" at bounding box center [498, 77] width 13 height 9
click at [41, 46] on link "New Scanner" at bounding box center [49, 46] width 82 height 14
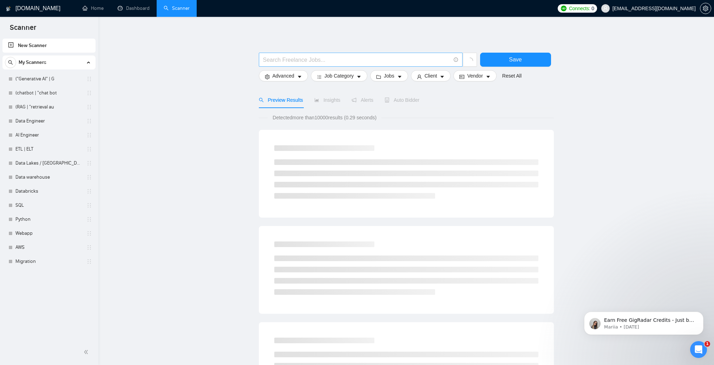
click at [298, 65] on span at bounding box center [361, 60] width 204 height 14
click at [300, 61] on input "text" at bounding box center [356, 59] width 187 height 9
paste input "("data observability" | "data quality" | "data testing" | "data validation" | "…"
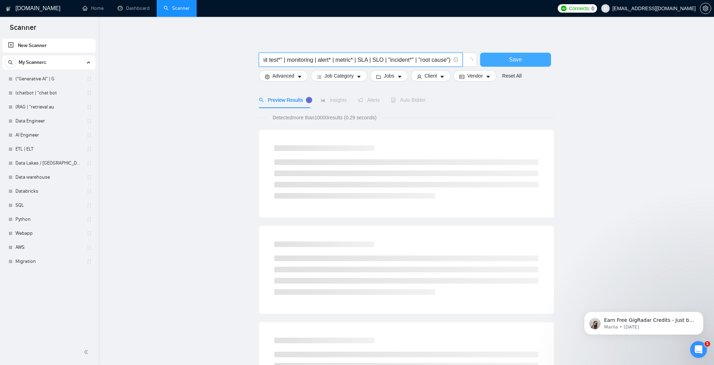
type input "("data observability" | "data quality" | "data testing" | "data validation" | "…"
click at [511, 62] on span "Save" at bounding box center [515, 59] width 13 height 9
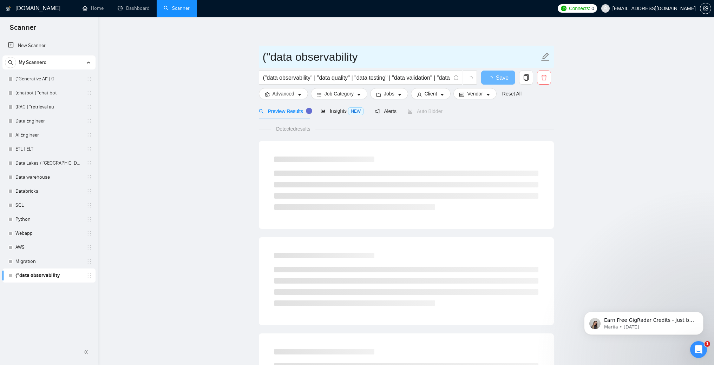
click at [371, 52] on input "("data observability" at bounding box center [401, 57] width 277 height 18
click at [301, 57] on input "("data observability" at bounding box center [401, 57] width 277 height 18
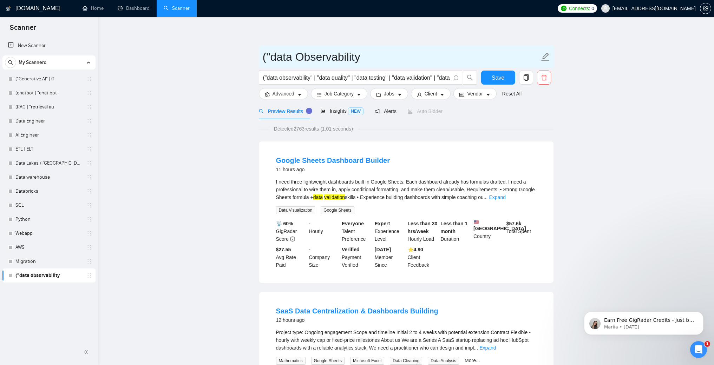
click at [274, 56] on input "("data Observability" at bounding box center [401, 57] width 277 height 18
drag, startPoint x: 277, startPoint y: 58, endPoint x: 255, endPoint y: 58, distance: 21.8
type input "Data Observability"
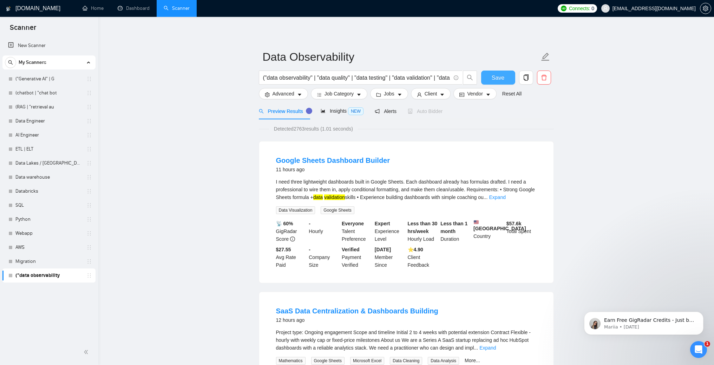
click at [498, 76] on span "Save" at bounding box center [498, 77] width 13 height 9
click at [43, 45] on link "New Scanner" at bounding box center [49, 46] width 82 height 14
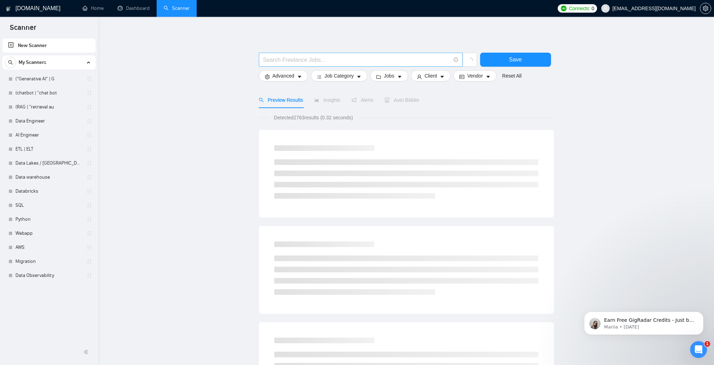
click at [283, 57] on input "text" at bounding box center [356, 59] width 187 height 9
paste input "(performance | "cost" | "cost optimis*" | "query tuning" | "job tuning" | "clus…"
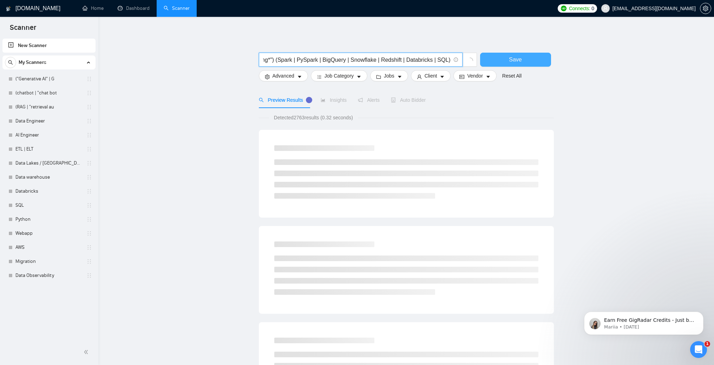
type input "(performance | "cost" | "cost optimis*" | "query tuning" | "job tuning" | "clus…"
click at [503, 60] on button "Save" at bounding box center [515, 60] width 71 height 14
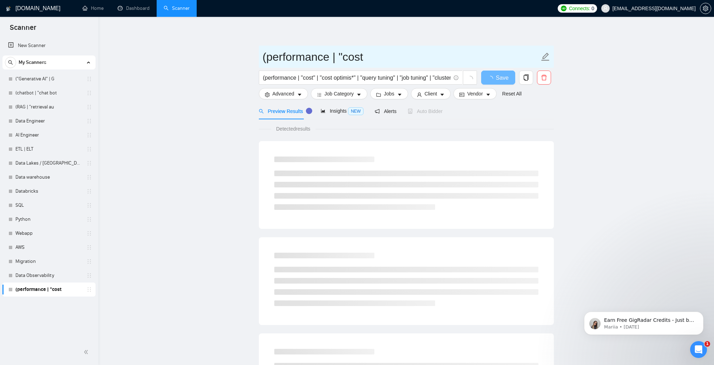
drag, startPoint x: 272, startPoint y: 59, endPoint x: 249, endPoint y: 60, distance: 22.8
click at [250, 59] on main "(performance | "cost (performance | "cost" | "cost optimis*" | "query tuning" |…" at bounding box center [406, 321] width 593 height 586
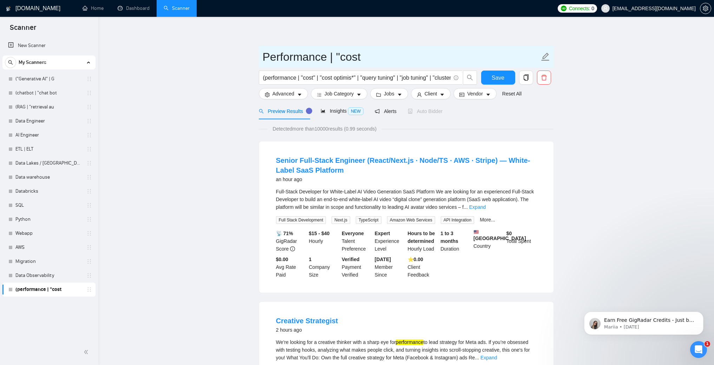
drag, startPoint x: 337, startPoint y: 56, endPoint x: 328, endPoint y: 58, distance: 10.1
click at [328, 58] on input "Performance | "cost" at bounding box center [401, 57] width 277 height 18
type input "Performance Cost"
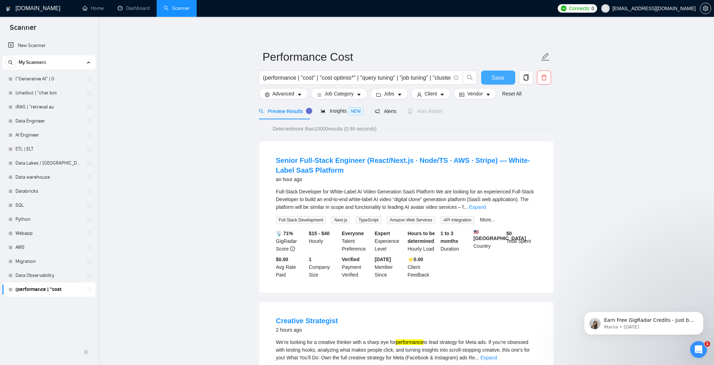
click at [490, 82] on button "Save" at bounding box center [498, 78] width 34 height 14
click at [52, 47] on link "New Scanner" at bounding box center [49, 46] width 82 height 14
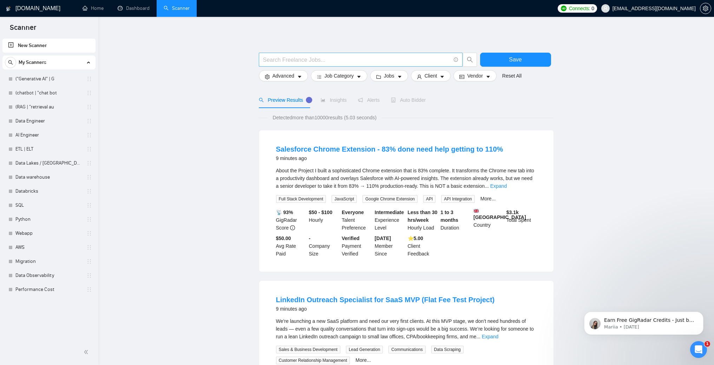
click at [348, 60] on input "text" at bounding box center [356, 59] width 187 height 9
paste input "((build* | develop* | implement* | integrate* | "from scratch" | "end to end" |…"
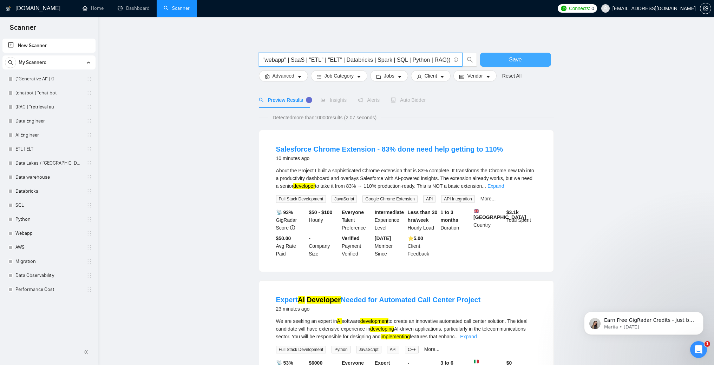
type input "((build* | develop* | implement* | integrate* | "from scratch" | "end to end" |…"
click at [508, 58] on button "Save" at bounding box center [515, 60] width 71 height 14
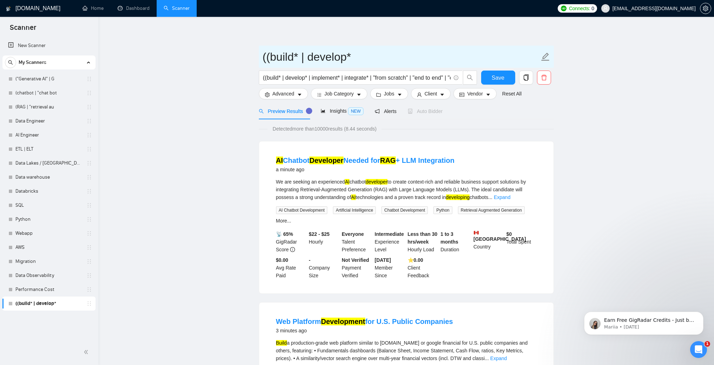
click at [322, 63] on input "((build* | develop*" at bounding box center [401, 57] width 277 height 18
type input "Catch all"
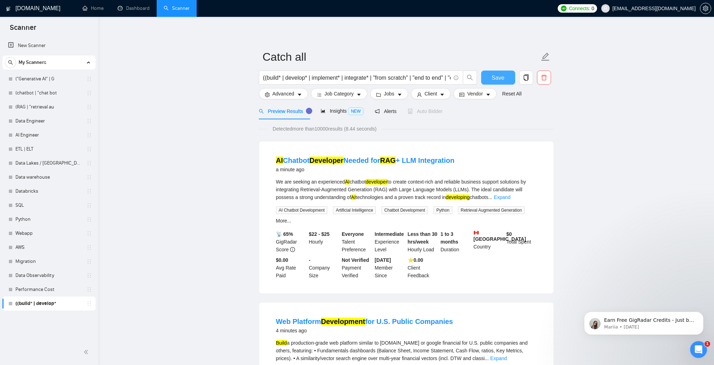
click at [498, 76] on span "Save" at bounding box center [498, 77] width 13 height 9
click at [500, 78] on span "Save" at bounding box center [498, 77] width 13 height 9
click at [51, 43] on link "New Scanner" at bounding box center [49, 46] width 82 height 14
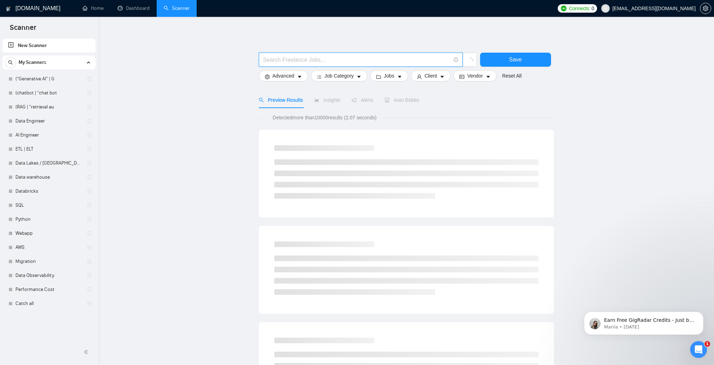
click at [342, 60] on input "text" at bounding box center [356, 59] width 187 height 9
paste input "("voice ai" | "voice bot" | "voice assistant" | "speech ai" | "speech bot" | "c…"
type input "("voice ai" | "voice bot" | "voice assistant" | "speech ai" | "speech bot" | "c…"
click at [513, 59] on span "Save" at bounding box center [515, 59] width 13 height 9
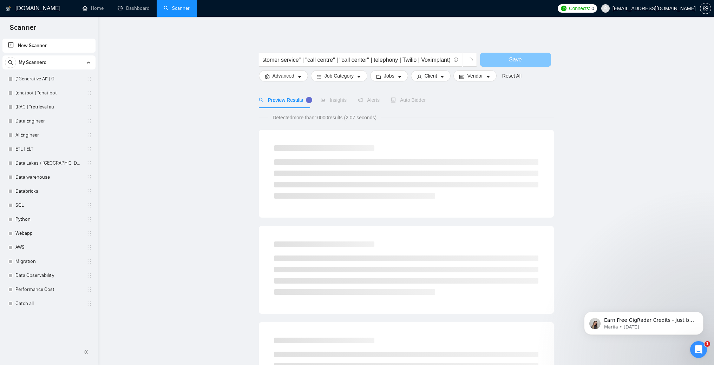
scroll to position [0, 0]
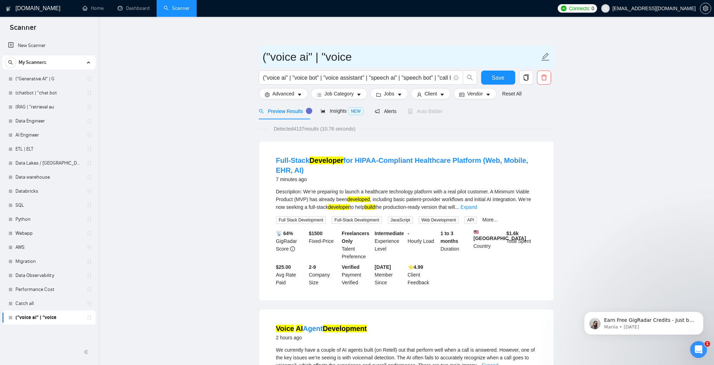
click at [332, 57] on input "("voice ai" | "voice" at bounding box center [401, 57] width 277 height 18
type input "voice agent"
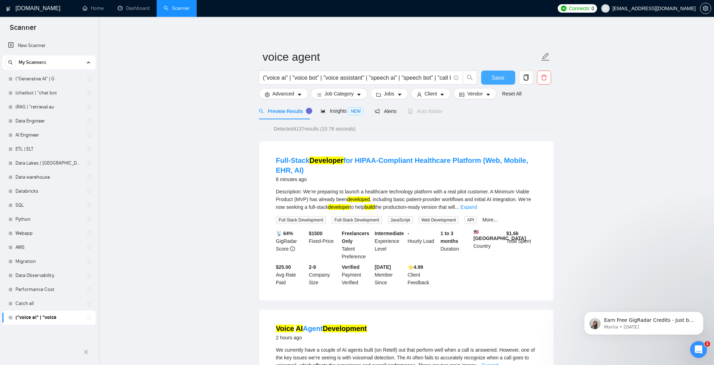
click at [485, 73] on button "Save" at bounding box center [498, 78] width 34 height 14
click at [489, 71] on button "Save" at bounding box center [498, 78] width 34 height 14
click at [30, 45] on link "New Scanner" at bounding box center [49, 46] width 82 height 14
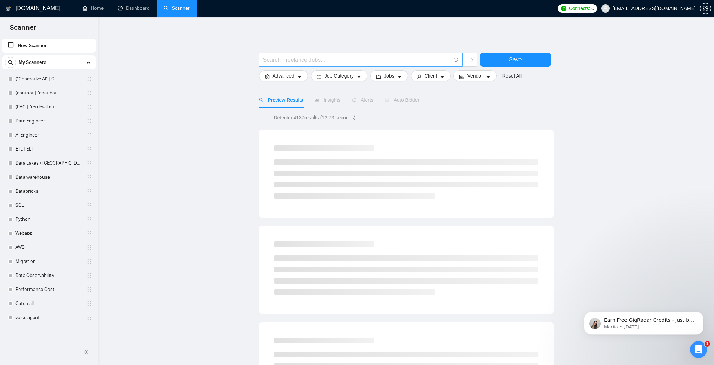
click at [313, 54] on span at bounding box center [361, 60] width 204 height 14
paste input "("WhatsApp bot" | "WhatsApp AI" | "WhatsApp agent" | "WhatsApp assistant" | "Wh…"
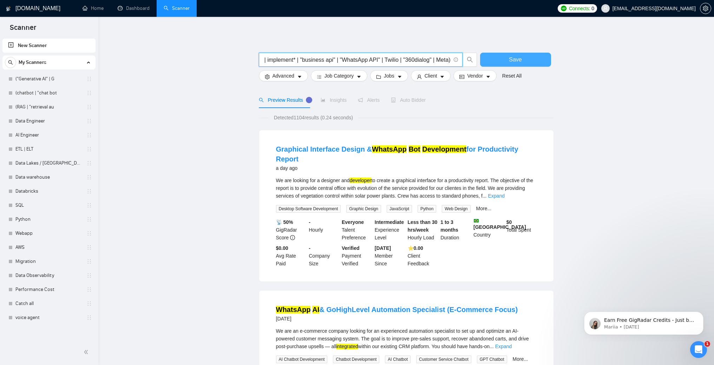
type input "("WhatsApp bot" | "WhatsApp AI" | "WhatsApp agent" | "WhatsApp assistant" | "Wh…"
click at [525, 59] on button "Save" at bounding box center [515, 60] width 71 height 14
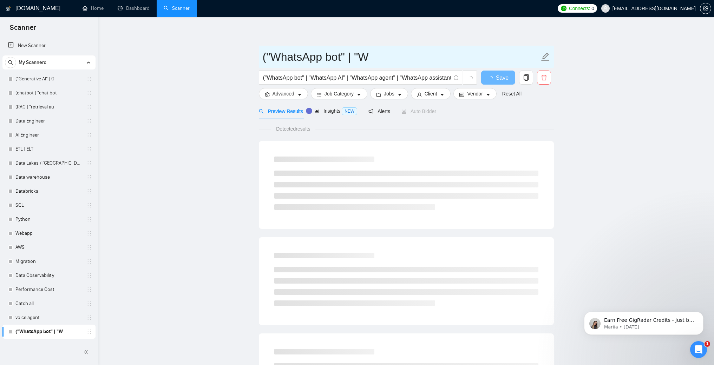
drag, startPoint x: 274, startPoint y: 57, endPoint x: 251, endPoint y: 57, distance: 23.2
click at [251, 57] on main "("WhatsApp bot" | "W ("WhatsApp bot" | "WhatsApp AI" | "WhatsApp agent" | "What…" at bounding box center [406, 321] width 593 height 586
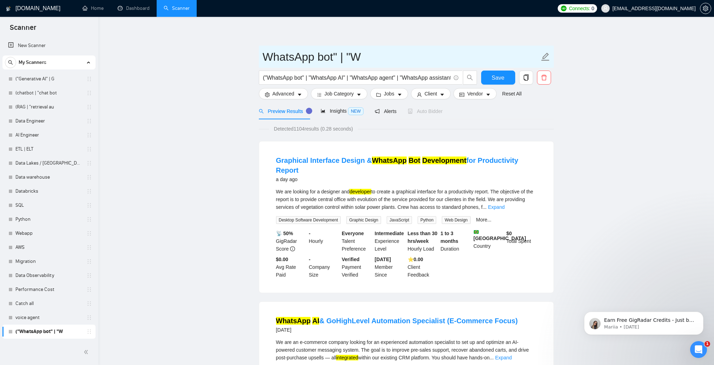
drag, startPoint x: 336, startPoint y: 59, endPoint x: 403, endPoint y: 59, distance: 67.4
click at [407, 59] on input "WhatsApp bot" | "W" at bounding box center [401, 57] width 277 height 18
type input "WhatsApp bot"
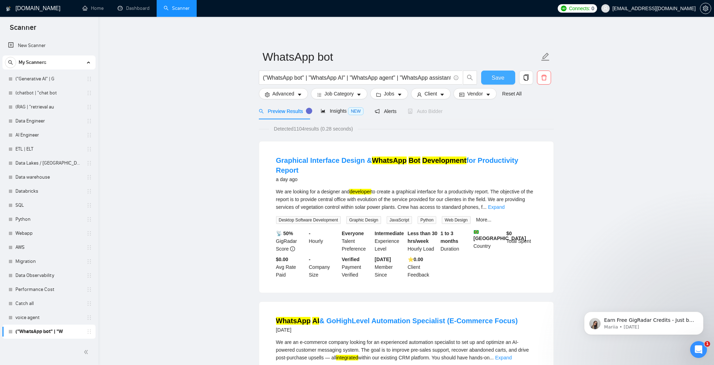
click at [492, 77] on span "Save" at bounding box center [498, 77] width 13 height 9
click at [35, 44] on link "New Scanner" at bounding box center [49, 46] width 82 height 14
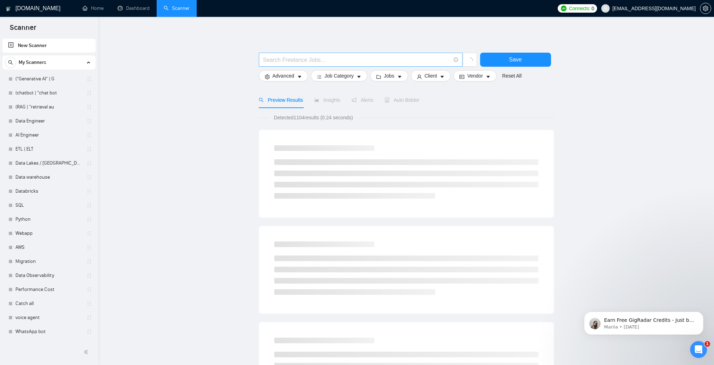
click at [368, 57] on input "text" at bounding box center [356, 59] width 187 height 9
paste input "("Telegram bot" | "Telegram AI" | "Telegram agent" | "Telegram assistant" | "Te…"
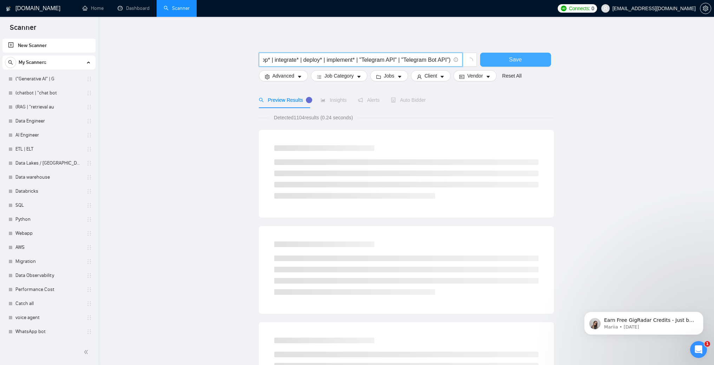
type input "("Telegram bot" | "Telegram AI" | "Telegram agent" | "Telegram assistant" | "Te…"
click at [533, 55] on button "Save" at bounding box center [515, 60] width 71 height 14
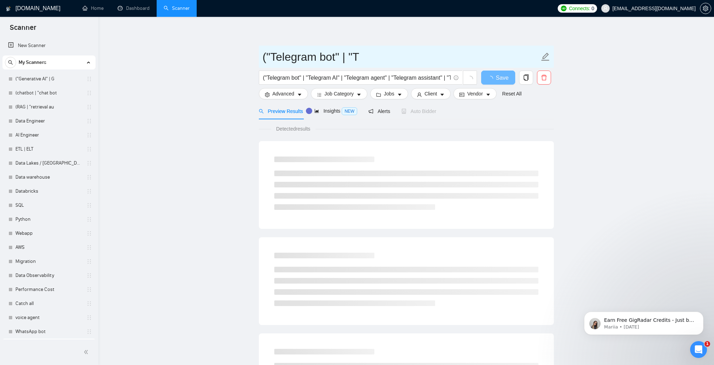
drag, startPoint x: 363, startPoint y: 57, endPoint x: 338, endPoint y: 60, distance: 24.8
click at [338, 60] on input "("Telegram bot" | "T" at bounding box center [401, 57] width 277 height 18
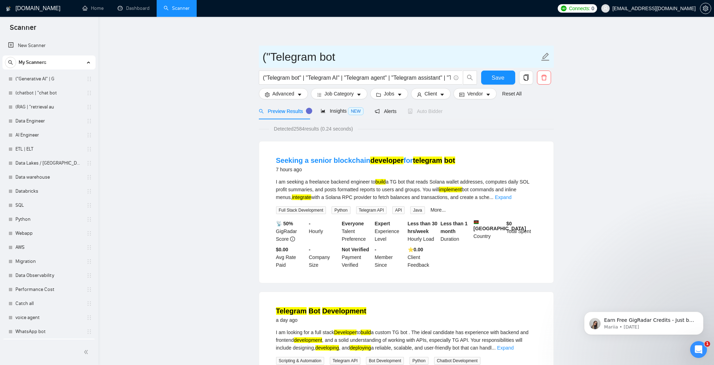
drag, startPoint x: 272, startPoint y: 60, endPoint x: 245, endPoint y: 60, distance: 26.7
type input "Telegram bot"
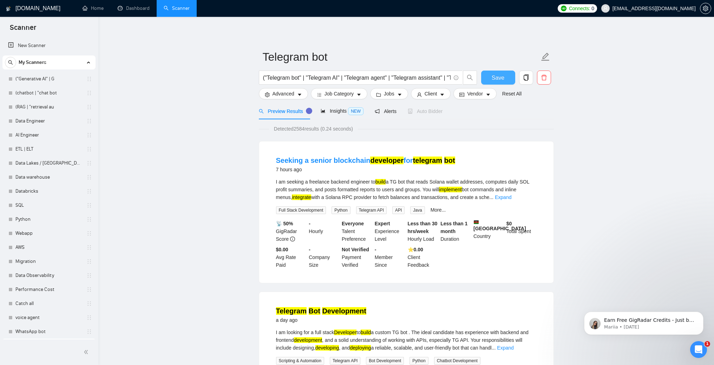
click at [504, 81] on button "Save" at bounding box center [498, 78] width 34 height 14
click at [54, 47] on link "New Scanner" at bounding box center [49, 46] width 82 height 14
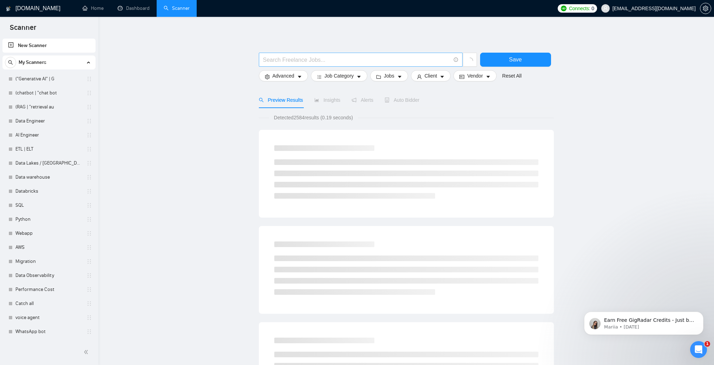
click at [305, 62] on input "text" at bounding box center [356, 59] width 187 height 9
paste input "("LinkedIn bot" | "LinkedIn AI" | "LinkedIn agent" | "LinkedIn assistant" | "Li…"
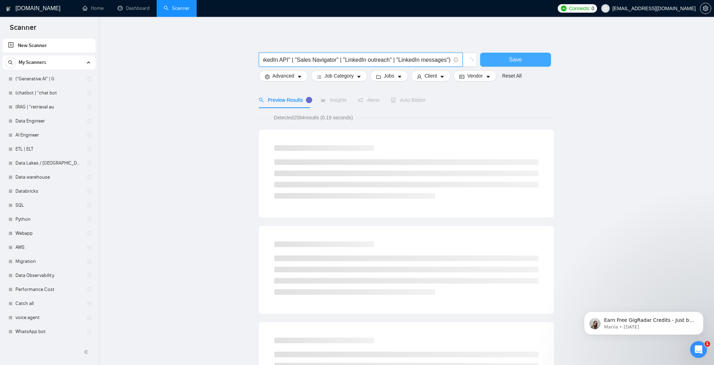
type input "("LinkedIn bot" | "LinkedIn AI" | "LinkedIn agent" | "LinkedIn assistant" | "Li…"
click at [542, 62] on button "Save" at bounding box center [515, 60] width 71 height 14
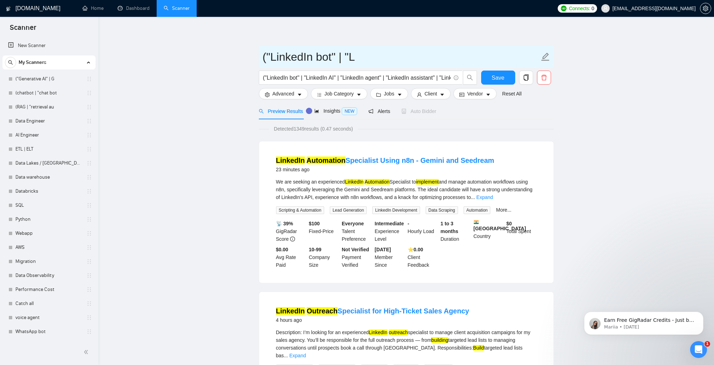
drag, startPoint x: 402, startPoint y: 59, endPoint x: 334, endPoint y: 58, distance: 68.1
click at [334, 58] on input "("LinkedIn bot" | "L" at bounding box center [401, 57] width 277 height 18
drag, startPoint x: 272, startPoint y: 57, endPoint x: 255, endPoint y: 57, distance: 16.9
type input "LinkedIn bot"
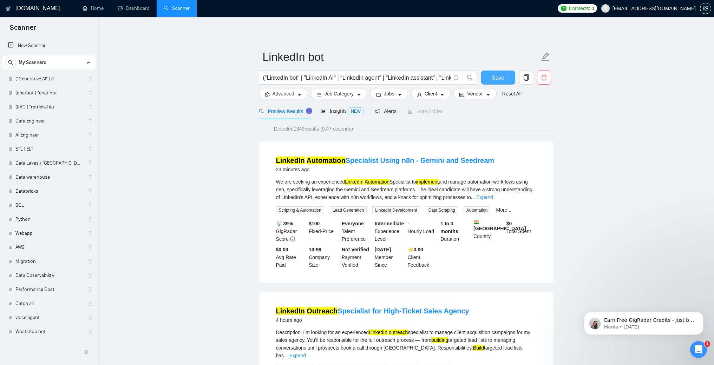
click at [501, 78] on span "Save" at bounding box center [498, 77] width 13 height 9
click at [493, 79] on span "Save" at bounding box center [498, 77] width 13 height 9
click at [38, 44] on link "New Scanner" at bounding box center [49, 46] width 82 height 14
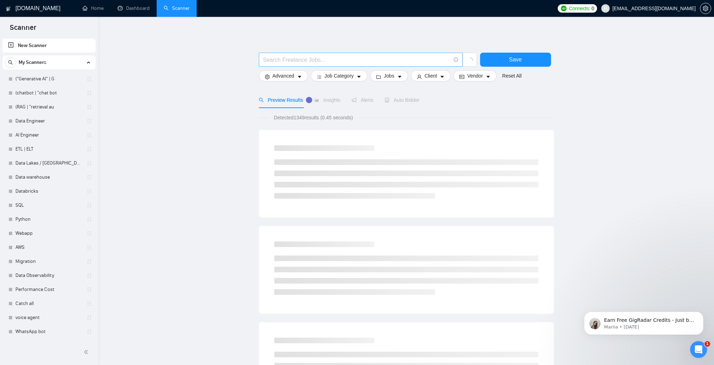
click at [283, 66] on span at bounding box center [361, 60] width 204 height 14
paste input "("AI agent" | "AI assistant" | "custom agent" | "chat agent" | "multi channel a…"
type input "("AI agent" | "AI assistant" | "custom agent" | "chat agent" | "multi channel a…"
click at [531, 59] on button "Save" at bounding box center [515, 60] width 71 height 14
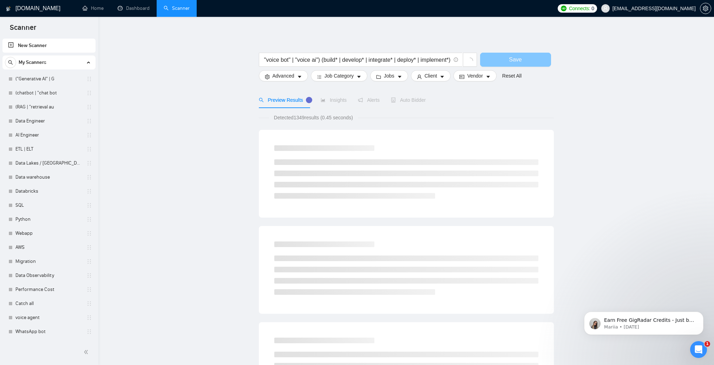
scroll to position [0, 0]
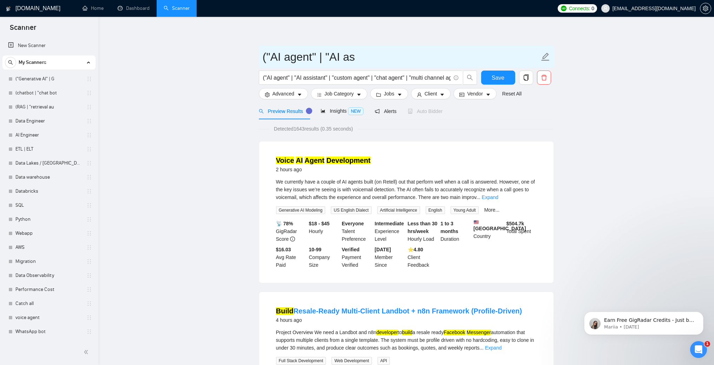
click at [381, 58] on input "("AI agent" | "AI as" at bounding box center [401, 57] width 277 height 18
drag, startPoint x: 271, startPoint y: 57, endPoint x: 258, endPoint y: 57, distance: 13.3
click at [259, 57] on div "("AI agent" at bounding box center [406, 57] width 295 height 22
type input "AI agent"
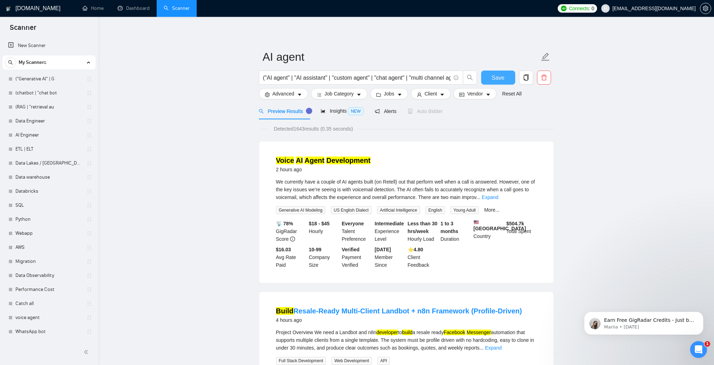
click at [501, 82] on button "Save" at bounding box center [498, 78] width 34 height 14
click at [31, 43] on link "New Scanner" at bounding box center [49, 46] width 82 height 14
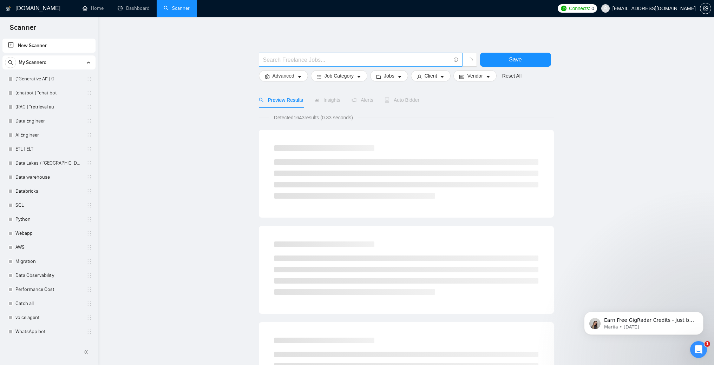
click at [287, 54] on span at bounding box center [361, 60] width 204 height 14
paste input "("AI translation" | "machine translation" | "AI translator" | "translation agen…"
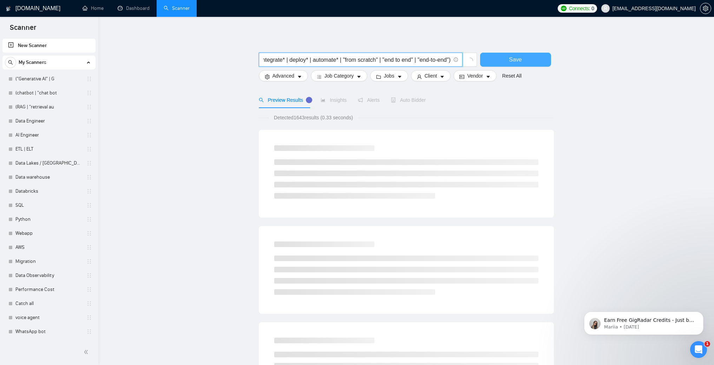
type input "("AI translation" | "machine translation" | "AI translator" | "translation agen…"
click at [504, 62] on button "Save" at bounding box center [515, 60] width 71 height 14
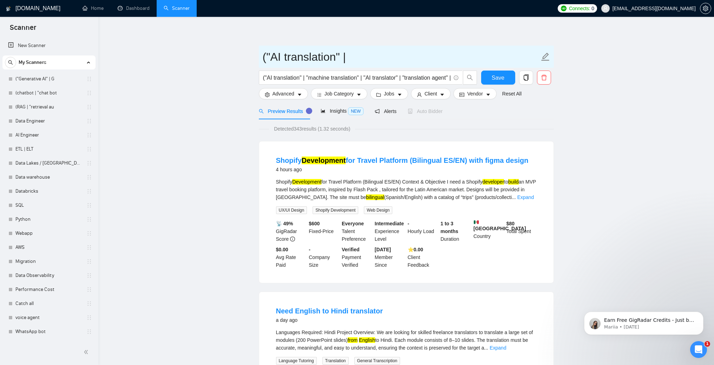
drag, startPoint x: 355, startPoint y: 57, endPoint x: 349, endPoint y: 57, distance: 6.3
click at [349, 57] on input "("AI translation" |" at bounding box center [401, 57] width 277 height 18
drag, startPoint x: 271, startPoint y: 56, endPoint x: 253, endPoint y: 57, distance: 18.3
type input "AI translation"
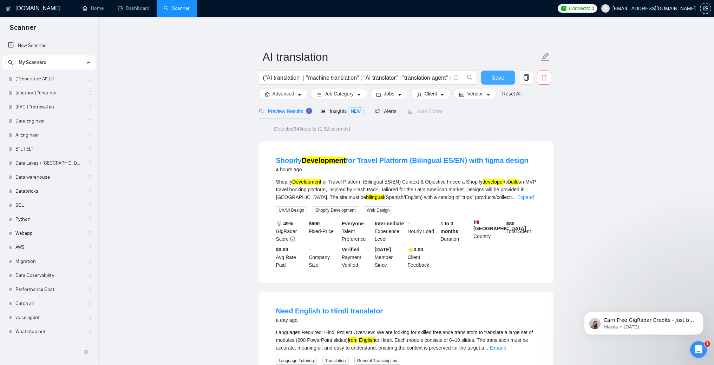
click at [503, 77] on span "Save" at bounding box center [498, 77] width 13 height 9
click at [44, 48] on link "New Scanner" at bounding box center [49, 46] width 82 height 14
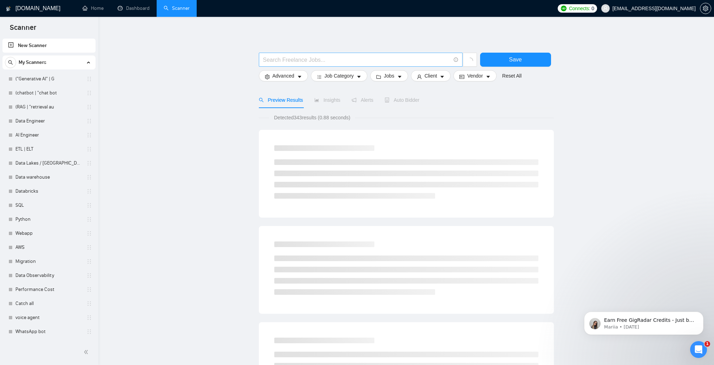
click at [324, 58] on input "text" at bounding box center [356, 59] width 187 height 9
paste input "("medical ai" | "healthcare ai" | "clinical ai" | "doctor assistant" | "ai medi…"
type input "("medical ai" | "healthcare ai" | "clinical ai" | "doctor assistant" | "ai medi…"
click at [524, 59] on button "Save" at bounding box center [515, 60] width 71 height 14
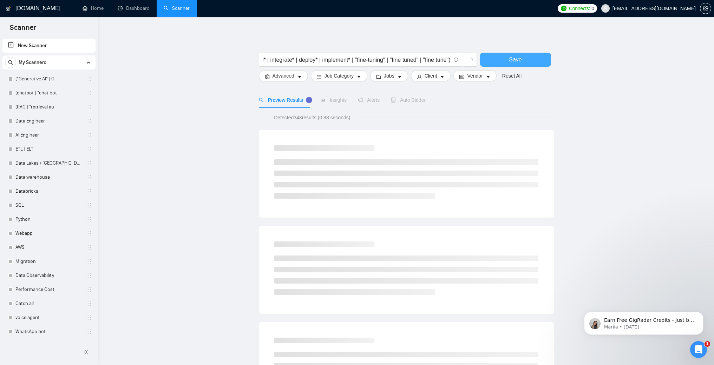
scroll to position [0, 0]
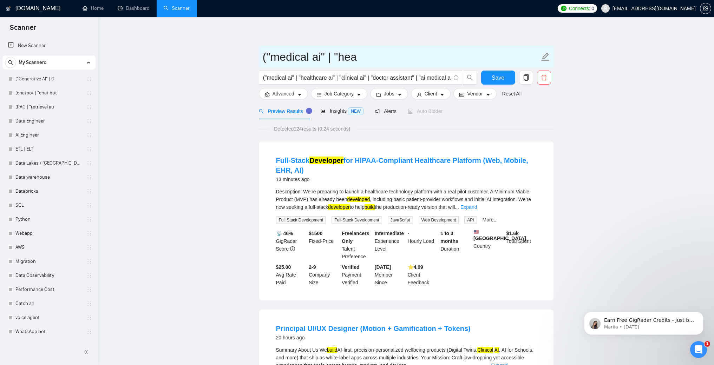
drag, startPoint x: 363, startPoint y: 59, endPoint x: 326, endPoint y: 60, distance: 37.2
click at [326, 60] on input "("medical ai" | "hea" at bounding box center [401, 57] width 277 height 18
drag, startPoint x: 271, startPoint y: 56, endPoint x: 259, endPoint y: 56, distance: 11.6
click at [259, 56] on span "("medical ai" at bounding box center [406, 57] width 295 height 22
type input "medical ai"
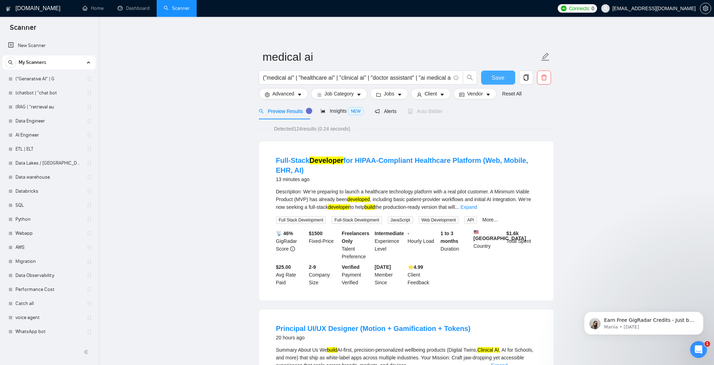
click at [498, 75] on span "Save" at bounding box center [498, 77] width 13 height 9
click at [500, 78] on span "Save" at bounding box center [498, 77] width 13 height 9
click at [32, 46] on link "New Scanner" at bounding box center [49, 46] width 82 height 14
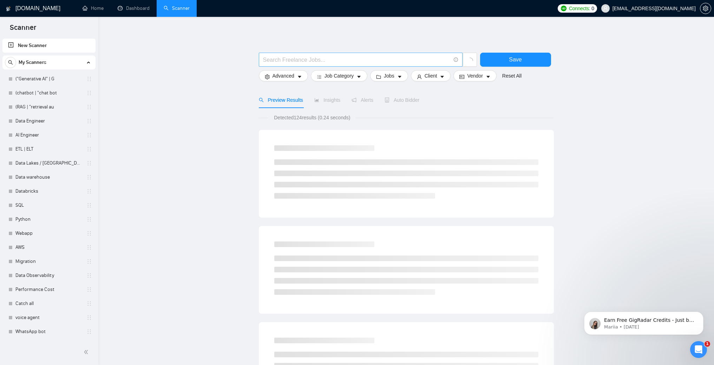
click at [297, 60] on input "text" at bounding box center [356, 59] width 187 height 9
paste input "("AI agent" | "AI assistant" | "custom agent" | "chat agent" | "voice agent" | …"
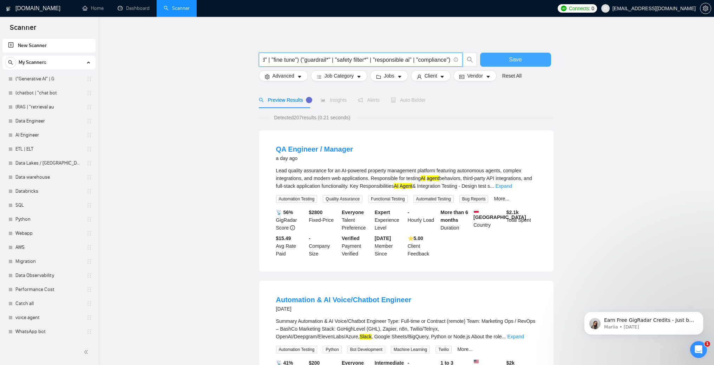
type input "("AI agent" | "AI assistant" | "custom agent" | "chat agent" | "voice agent" | …"
click at [524, 59] on button "Save" at bounding box center [515, 60] width 71 height 14
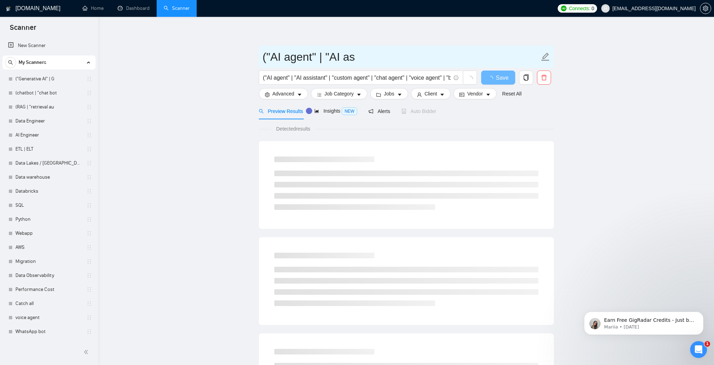
click at [388, 54] on input "("AI agent" | "AI as" at bounding box center [401, 57] width 277 height 18
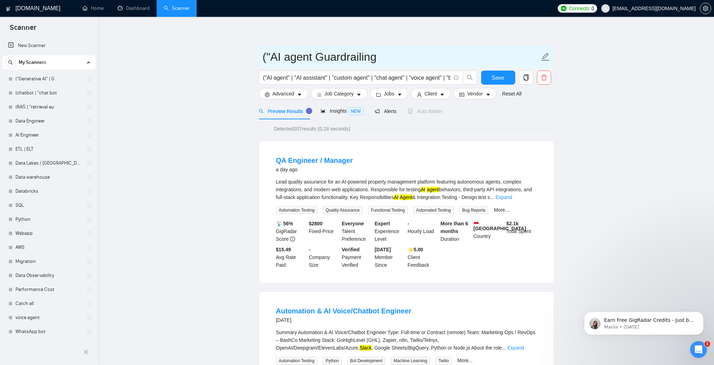
click at [272, 56] on input "("AI agent Guardrailing" at bounding box center [401, 57] width 277 height 18
click at [396, 64] on input "AI agent Guardrailing" at bounding box center [401, 57] width 277 height 18
type input "AI agent Guardrails"
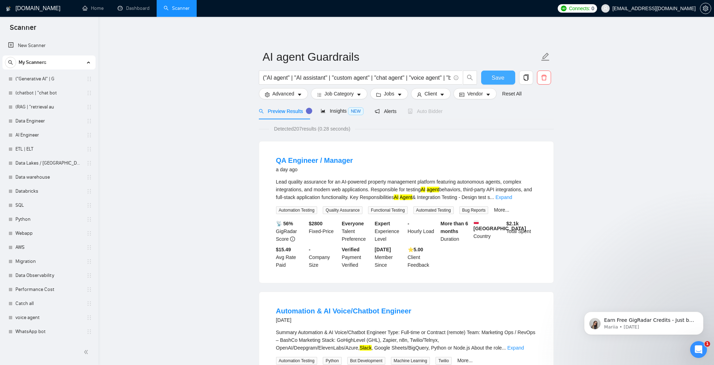
click at [494, 76] on span "Save" at bounding box center [498, 77] width 13 height 9
click at [590, 9] on span "Connects:" at bounding box center [579, 9] width 21 height 8
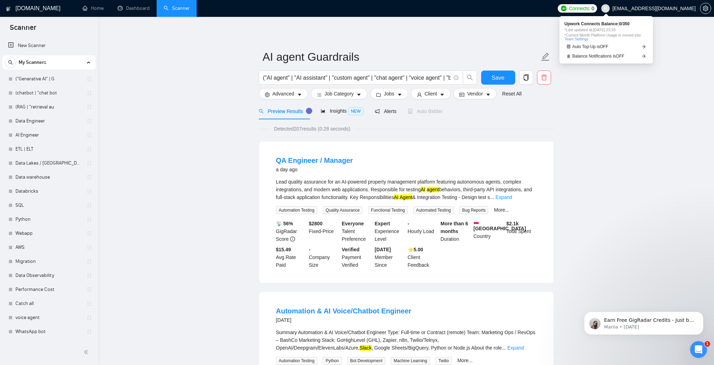
click at [580, 40] on link "Team Settings" at bounding box center [576, 39] width 24 height 4
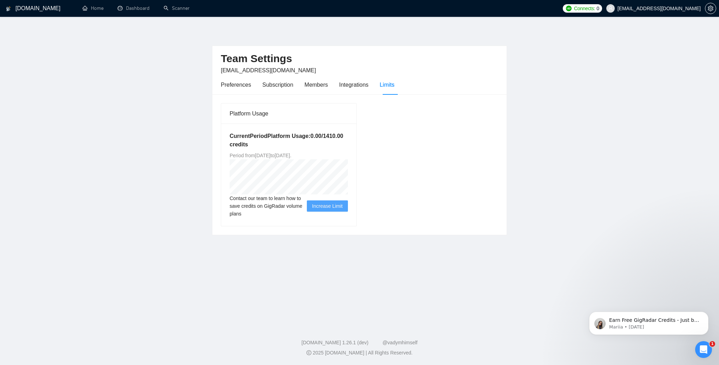
click at [588, 186] on main "Team Settings [EMAIL_ADDRESS][DOMAIN_NAME] Preferences Subscription Members Int…" at bounding box center [359, 169] width 697 height 283
click at [354, 87] on div "Integrations" at bounding box center [353, 84] width 29 height 9
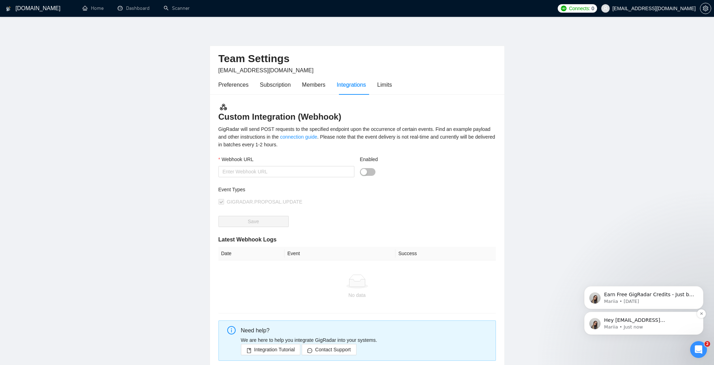
click at [617, 324] on p "Mariia • Just now" at bounding box center [649, 327] width 91 height 6
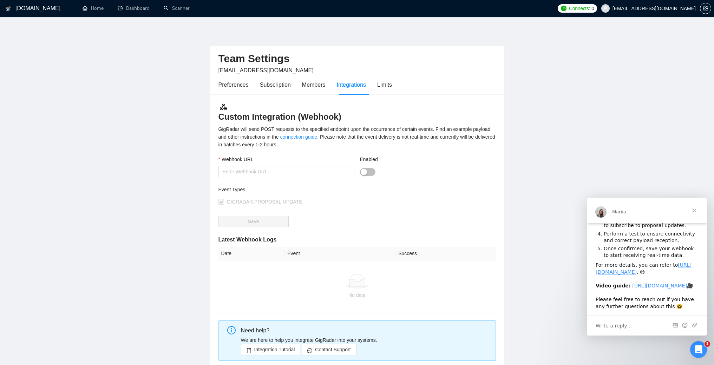
scroll to position [110, 0]
click at [697, 208] on span "Close" at bounding box center [693, 210] width 25 height 25
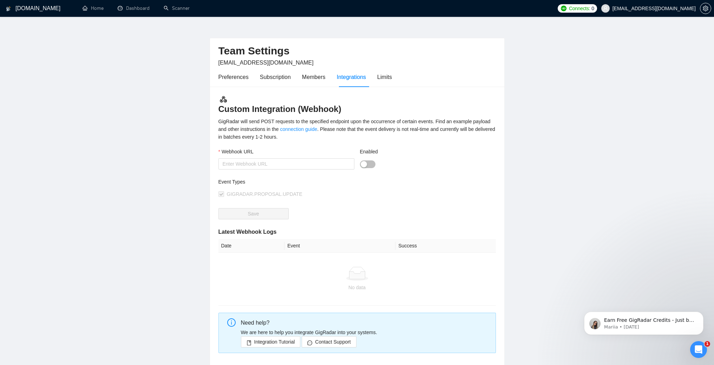
scroll to position [0, 0]
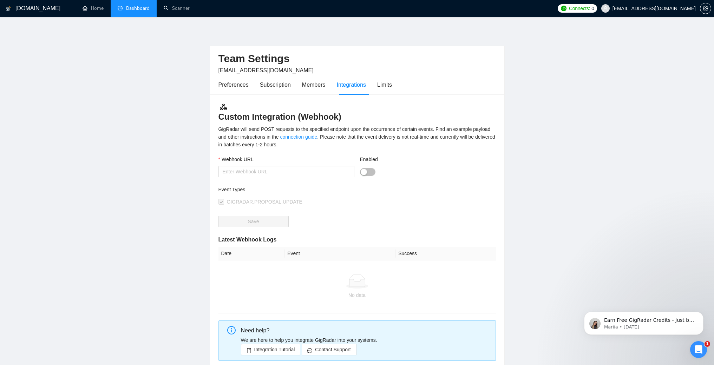
click at [145, 11] on link "Dashboard" at bounding box center [134, 8] width 32 height 6
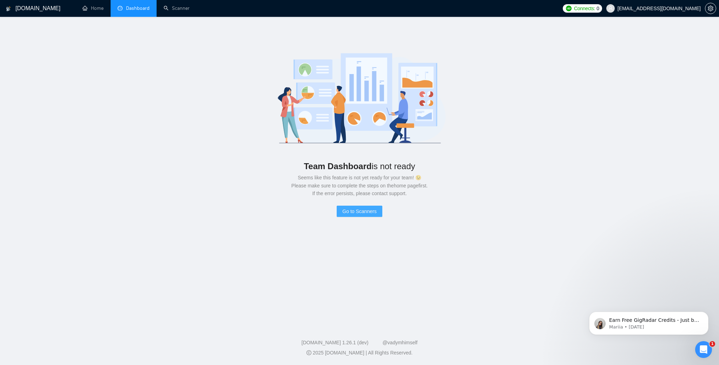
click at [352, 213] on span "Go to Scanners" at bounding box center [359, 212] width 34 height 8
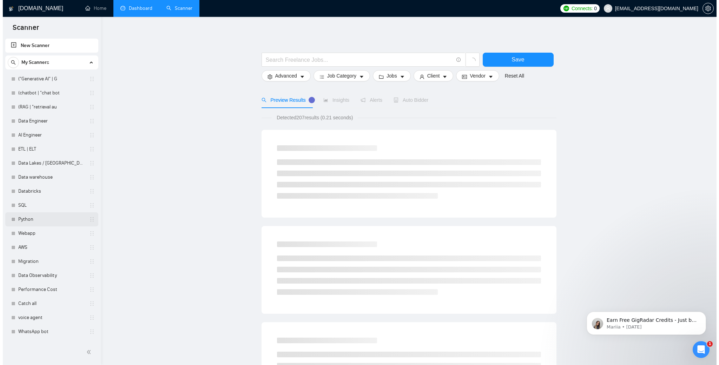
scroll to position [84, 0]
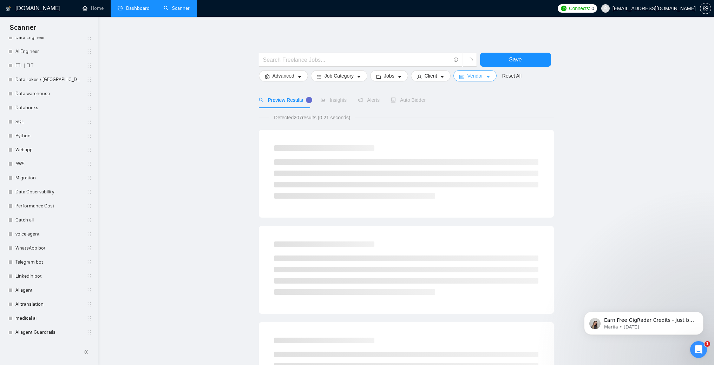
click at [482, 77] on span "Vendor" at bounding box center [474, 76] width 15 height 8
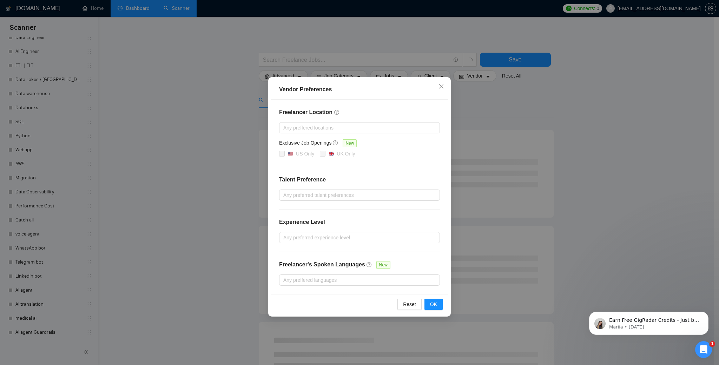
click at [572, 84] on div "Vendor Preferences Freelancer Location Any preffered locations Exclusive Job Op…" at bounding box center [359, 182] width 719 height 365
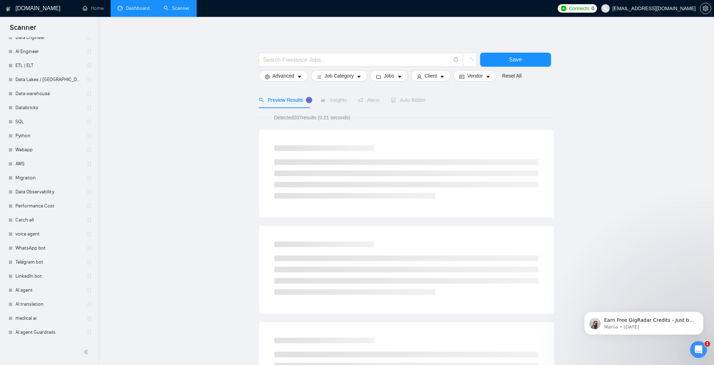
click at [590, 8] on span "Connects:" at bounding box center [579, 9] width 21 height 8
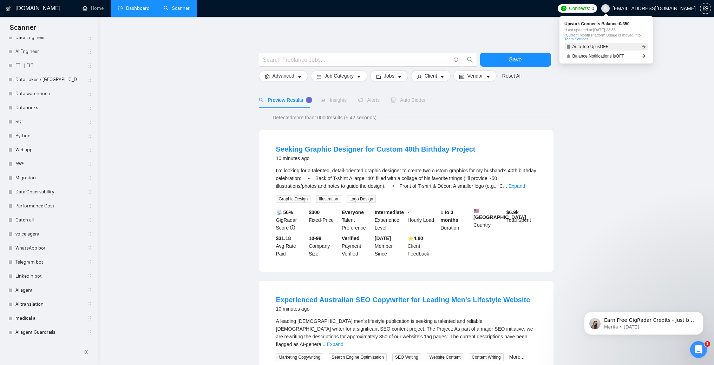
click at [643, 46] on icon "arrow-right" at bounding box center [643, 47] width 4 height 4
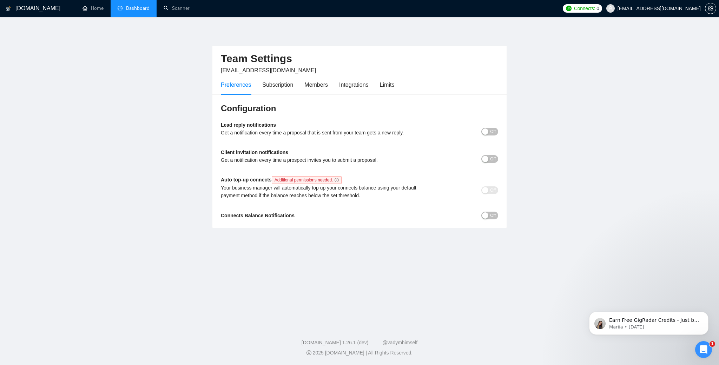
click at [339, 180] on icon "info-circle" at bounding box center [337, 180] width 4 height 4
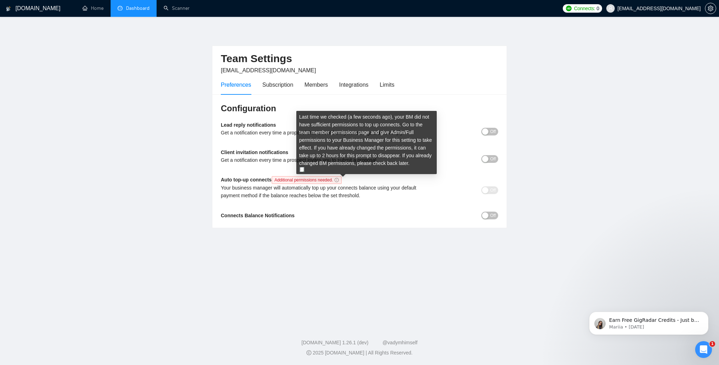
click at [301, 170] on img at bounding box center [301, 169] width 5 height 5
click at [302, 170] on img at bounding box center [301, 169] width 5 height 5
click at [339, 180] on icon "info-circle" at bounding box center [337, 180] width 4 height 4
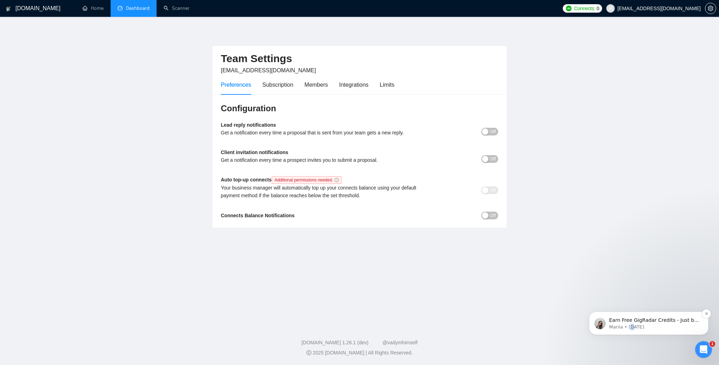
click at [631, 325] on p "Mariia • [DATE]" at bounding box center [654, 327] width 91 height 6
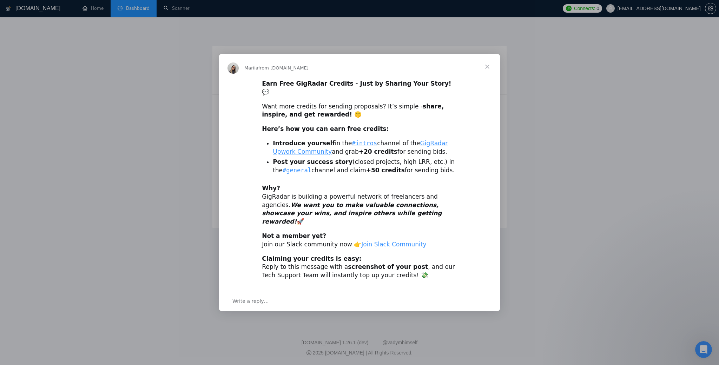
click at [484, 76] on span "Close" at bounding box center [487, 66] width 25 height 25
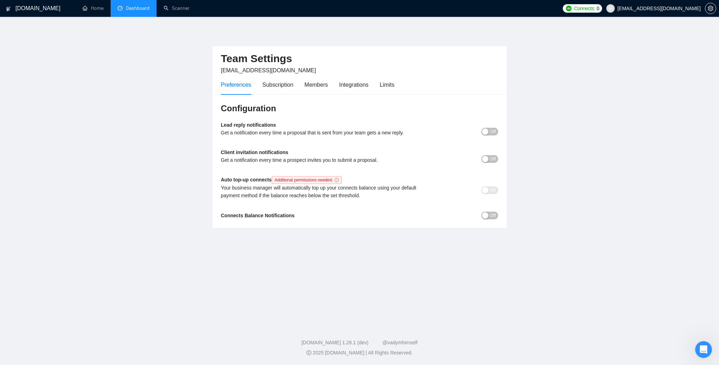
click at [490, 134] on span "Off" at bounding box center [493, 132] width 6 height 8
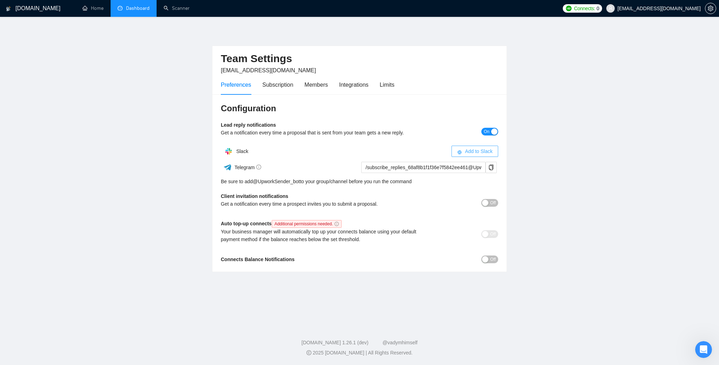
click at [490, 154] on span "Add to Slack" at bounding box center [479, 151] width 28 height 8
click at [596, 184] on main "Team Settings [EMAIL_ADDRESS][DOMAIN_NAME] Preferences Subscription Members Int…" at bounding box center [359, 169] width 697 height 283
click at [289, 86] on div "Subscription" at bounding box center [277, 84] width 31 height 9
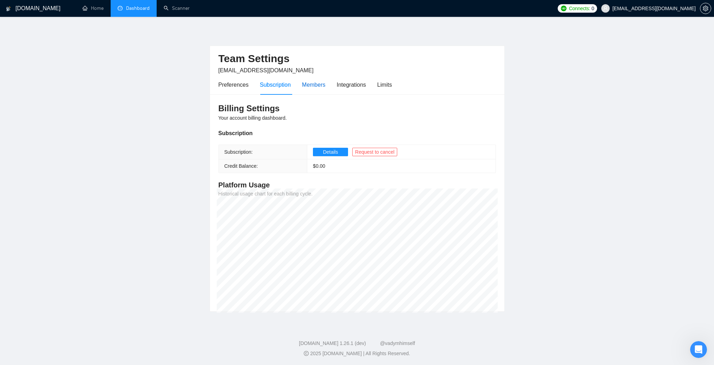
click at [309, 85] on div "Members" at bounding box center [314, 84] width 24 height 9
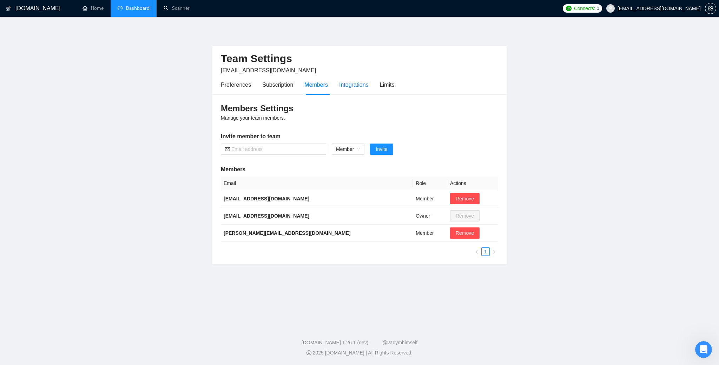
click at [354, 87] on div "Integrations" at bounding box center [353, 84] width 29 height 9
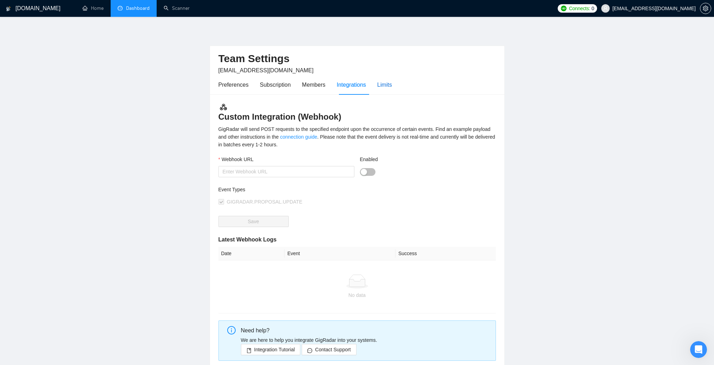
click at [384, 84] on div "Limits" at bounding box center [384, 84] width 15 height 9
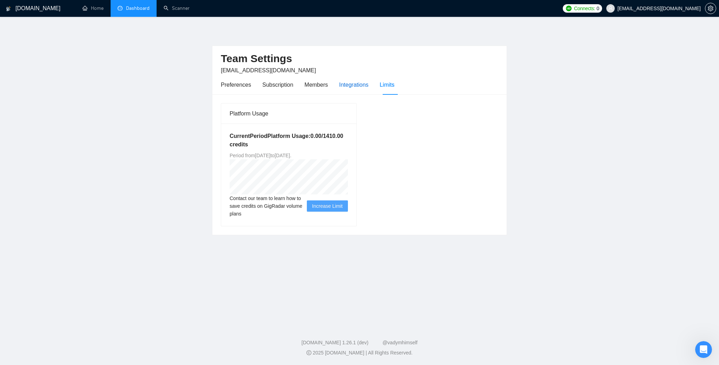
click at [363, 84] on div "Integrations" at bounding box center [353, 84] width 29 height 9
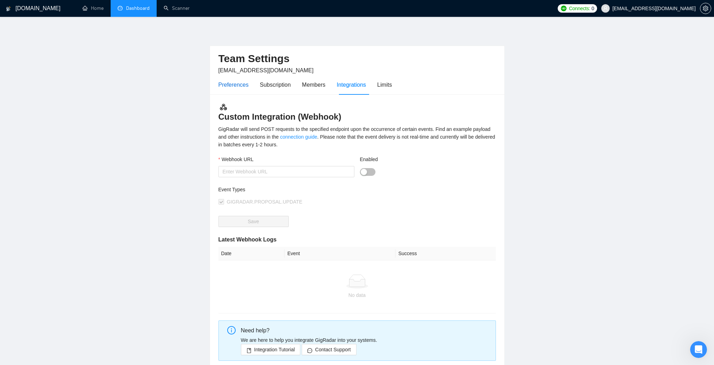
click at [231, 84] on div "Preferences" at bounding box center [233, 84] width 30 height 9
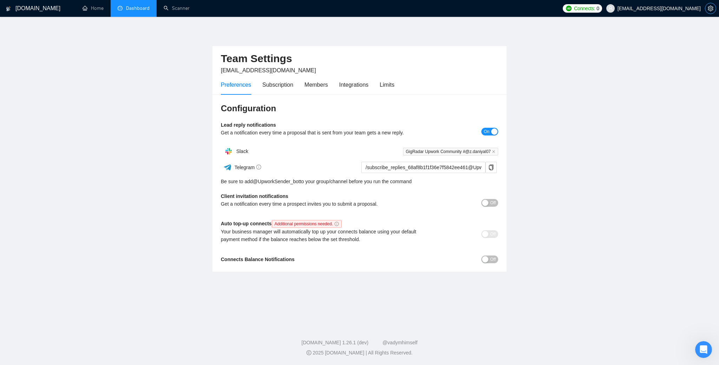
click at [709, 8] on icon "setting" at bounding box center [710, 9] width 5 height 6
click at [15, 8] on h1 "[DOMAIN_NAME]" at bounding box center [37, 8] width 45 height 17
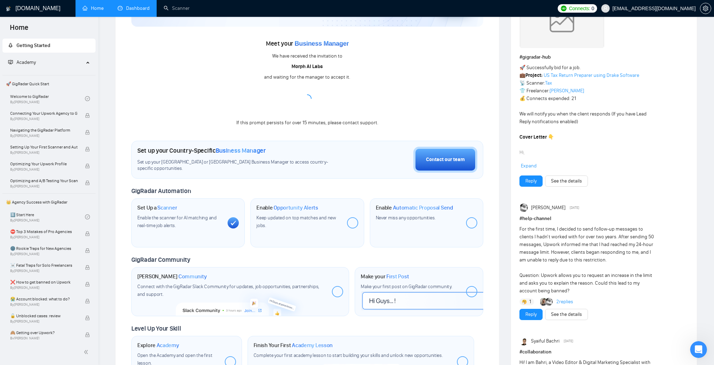
scroll to position [95, 0]
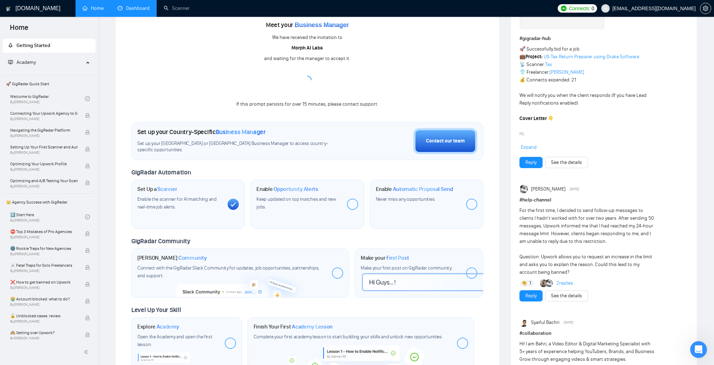
click at [353, 205] on div at bounding box center [352, 204] width 11 height 11
click at [351, 206] on div at bounding box center [352, 204] width 11 height 11
click at [452, 142] on div "Contact our team" at bounding box center [445, 141] width 39 height 8
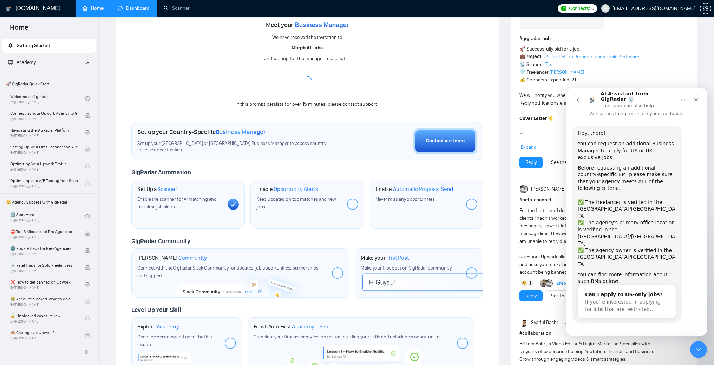
scroll to position [11, 0]
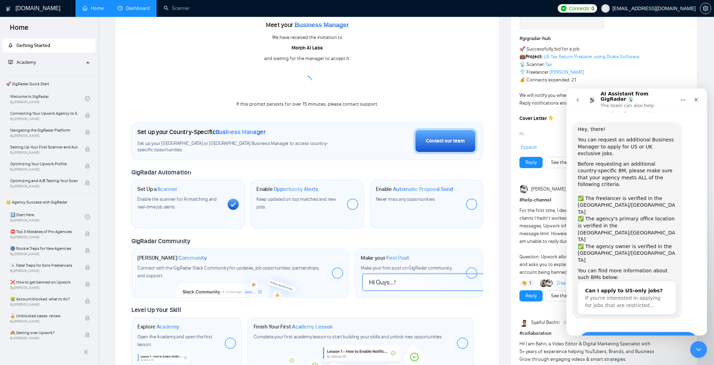
click at [630, 332] on button "Yes, I meet all of the criteria - request a new BM" at bounding box center [638, 342] width 119 height 20
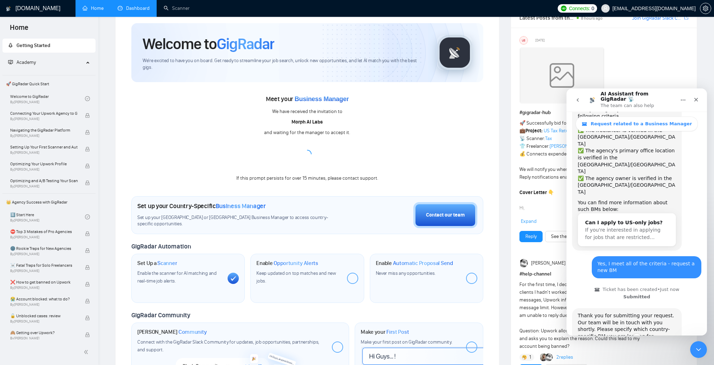
scroll to position [118, 0]
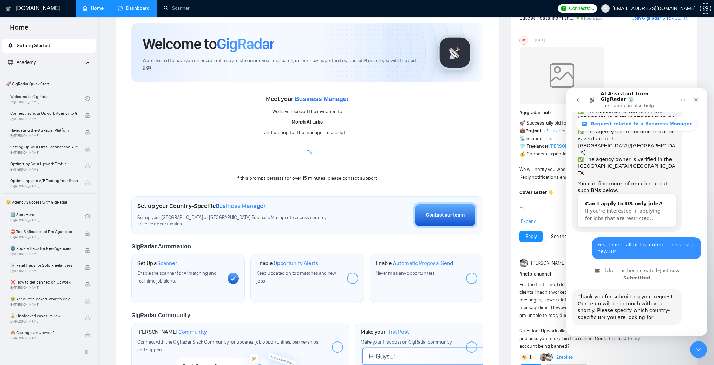
click at [648, 356] on button "🇬🇧 UK-based business manager" at bounding box center [654, 363] width 88 height 14
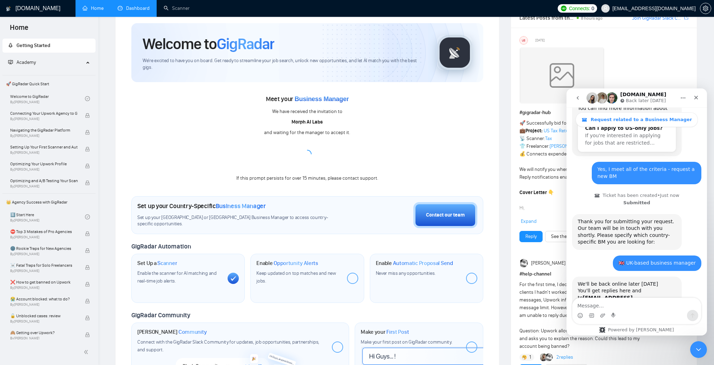
scroll to position [190, 0]
